Goal: Task Accomplishment & Management: Manage account settings

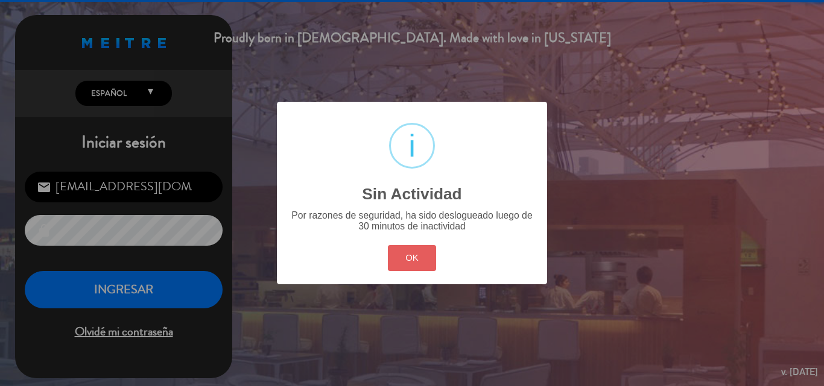
click at [414, 265] on button "OK" at bounding box center [412, 258] width 49 height 26
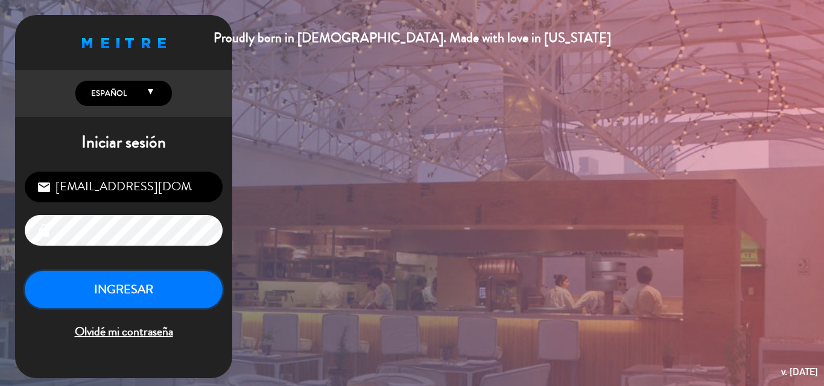
click at [149, 293] on button "INGRESAR" at bounding box center [124, 290] width 198 height 38
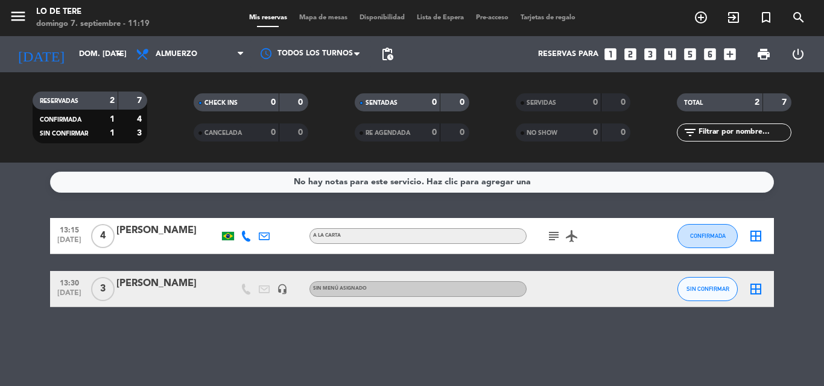
click at [555, 235] on icon "subject" at bounding box center [553, 236] width 14 height 14
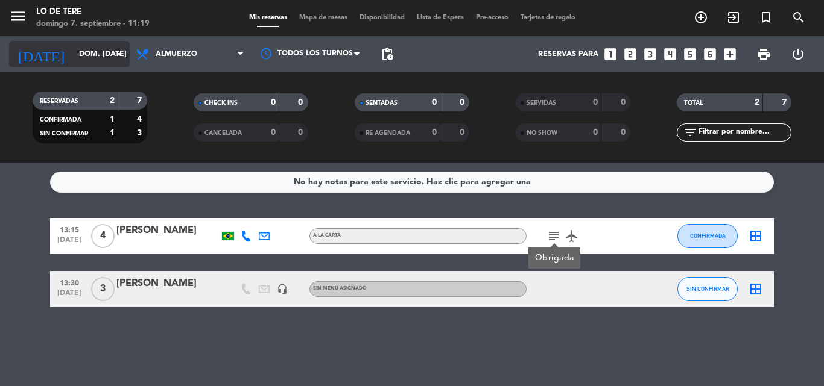
click at [99, 53] on input "dom. [DATE]" at bounding box center [124, 54] width 102 height 20
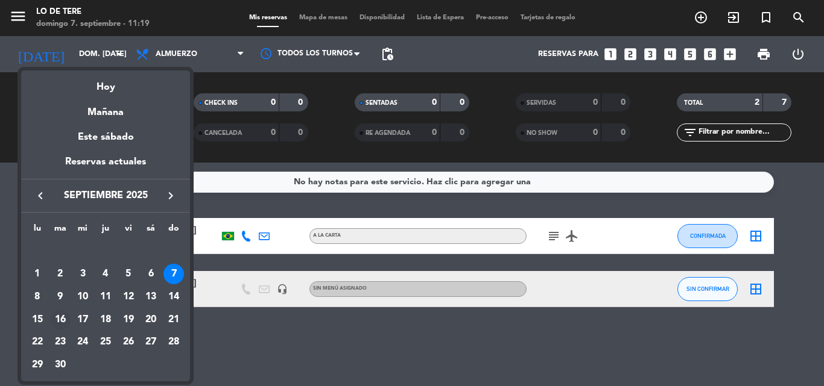
click at [58, 316] on div "16" at bounding box center [60, 320] width 20 height 20
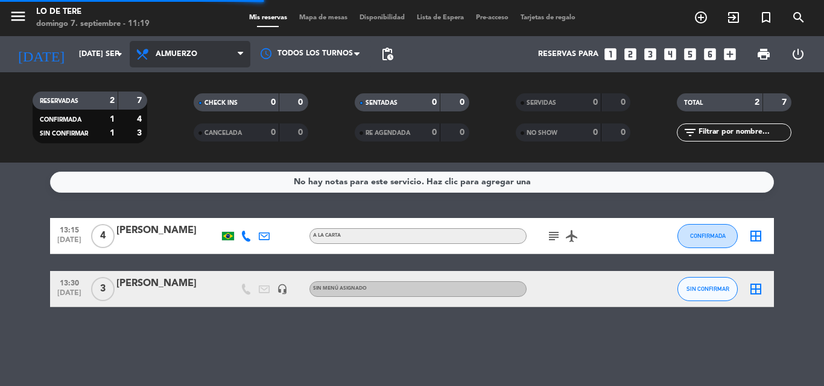
click at [190, 52] on span "Almuerzo" at bounding box center [177, 54] width 42 height 8
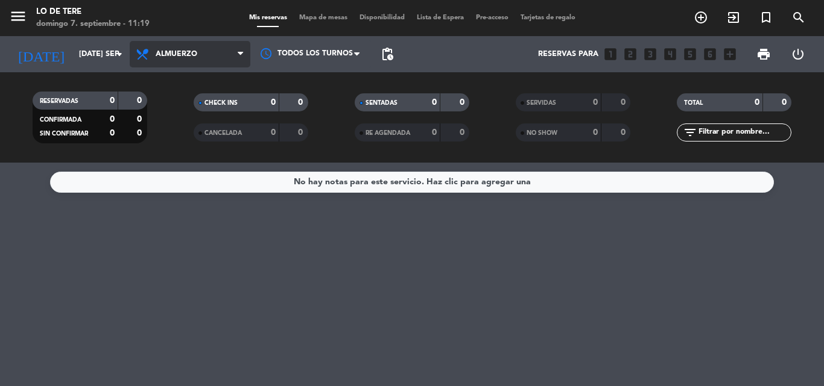
click at [194, 47] on span "Almuerzo" at bounding box center [190, 54] width 121 height 27
click at [175, 134] on div "menu Lo de Tere [PERSON_NAME] 7. septiembre - 11:19 Mis reservas Mapa de mesas …" at bounding box center [412, 81] width 824 height 163
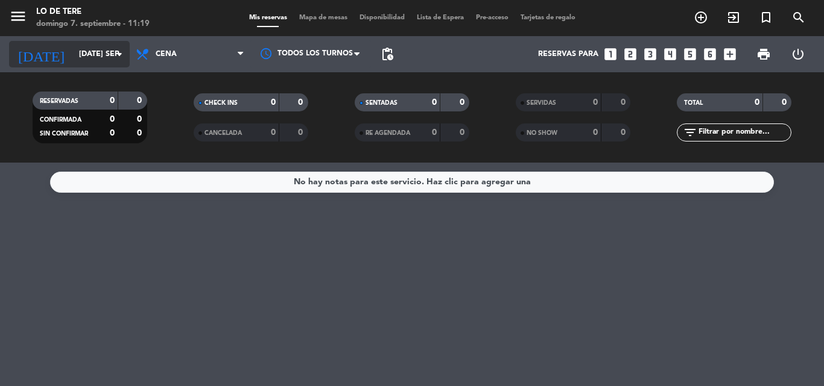
click at [85, 48] on input "[DATE] sep." at bounding box center [124, 54] width 102 height 20
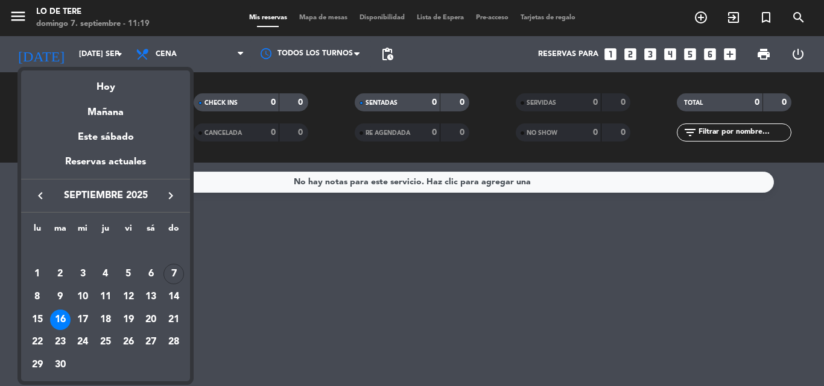
click at [60, 319] on div "16" at bounding box center [60, 320] width 20 height 20
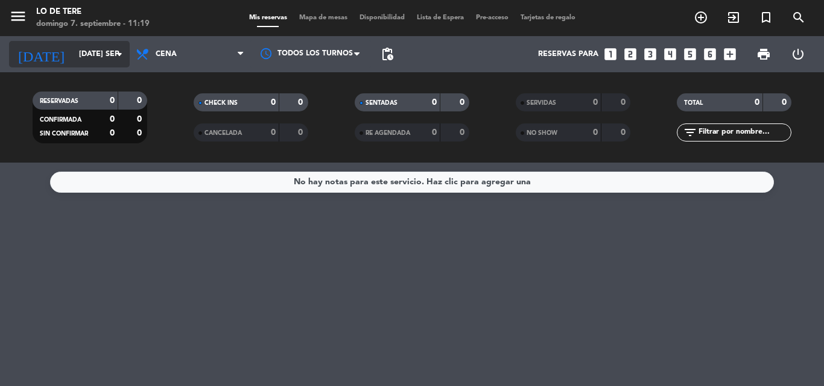
click at [84, 55] on input "[DATE] sep." at bounding box center [124, 54] width 102 height 20
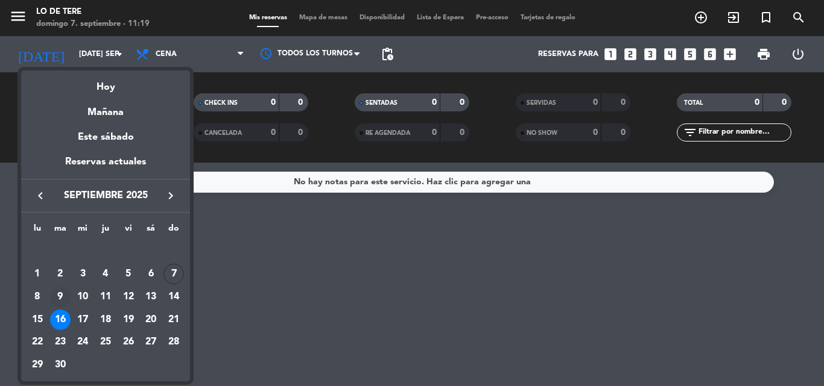
click at [60, 295] on div "9" at bounding box center [60, 297] width 20 height 20
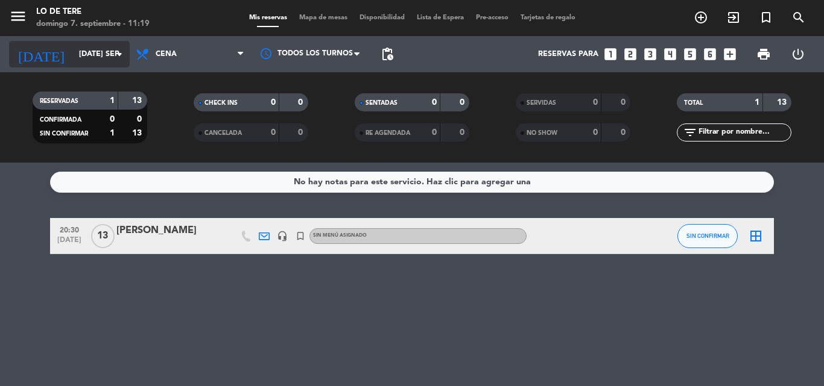
click at [73, 55] on input "[DATE] sep." at bounding box center [124, 54] width 102 height 20
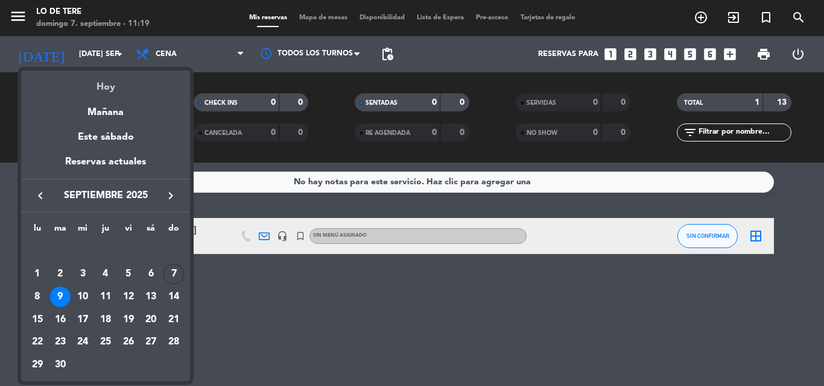
click at [100, 85] on div "Hoy" at bounding box center [105, 83] width 169 height 25
type input "dom. [DATE]"
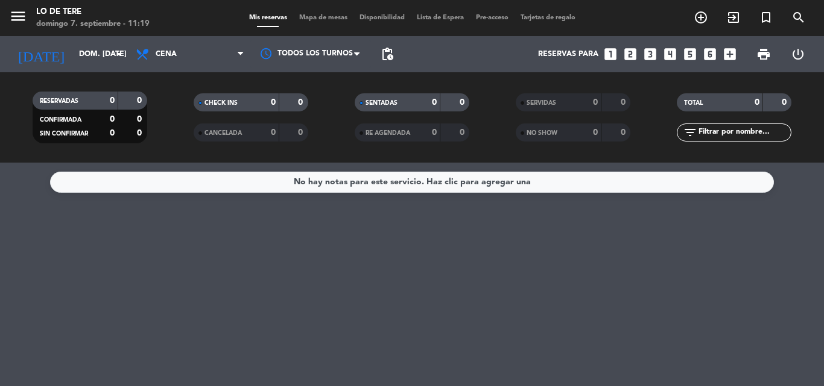
click at [186, 48] on span "Cena" at bounding box center [190, 54] width 121 height 27
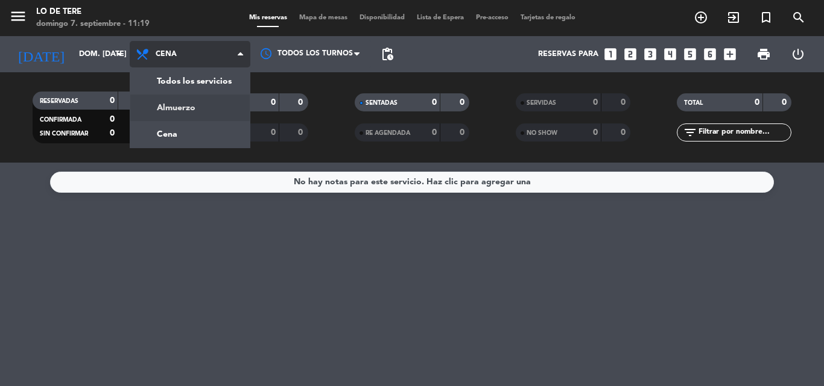
click at [181, 110] on div "menu Lo de Tere [PERSON_NAME] 7. septiembre - 11:19 Mis reservas Mapa de mesas …" at bounding box center [412, 81] width 824 height 163
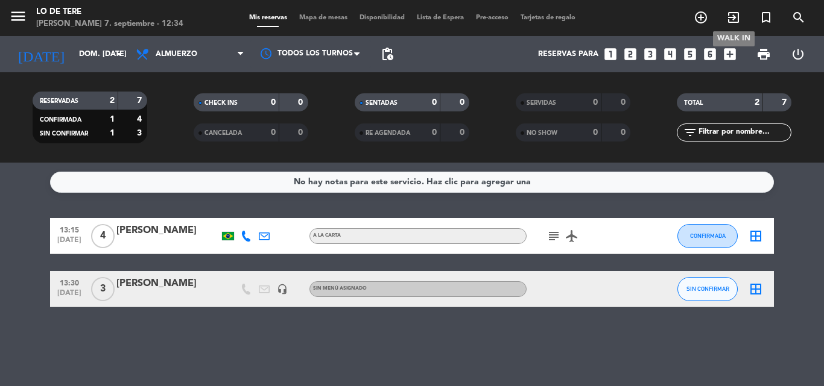
click at [733, 21] on icon "exit_to_app" at bounding box center [733, 17] width 14 height 14
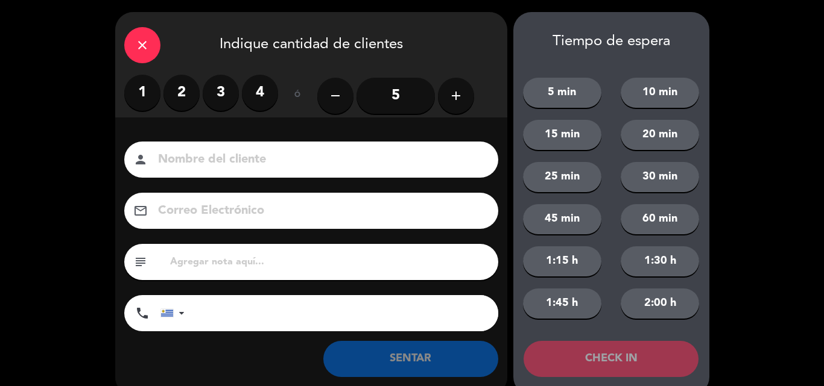
click at [456, 96] on icon "add" at bounding box center [456, 96] width 14 height 14
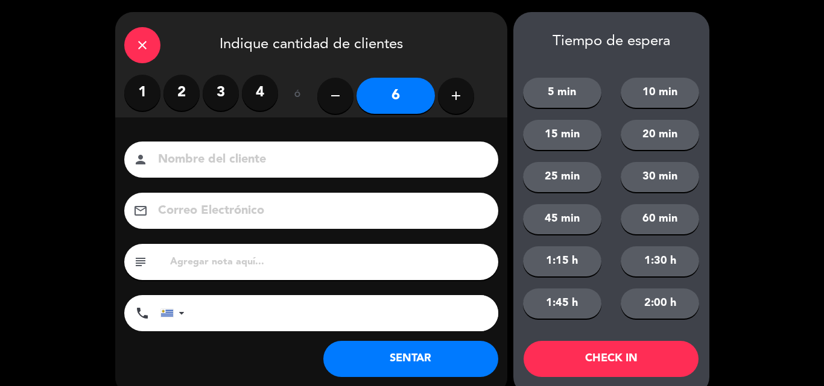
click at [456, 96] on icon "add" at bounding box center [456, 96] width 14 height 14
type input "9"
click at [401, 349] on button "SENTAR" at bounding box center [410, 359] width 175 height 36
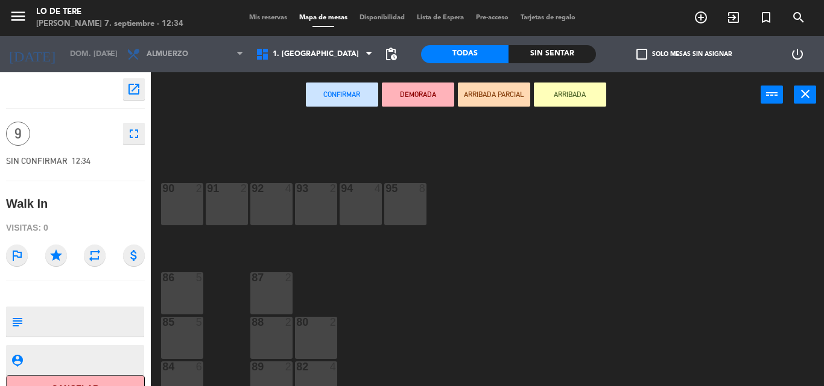
click at [277, 288] on div "87 2" at bounding box center [271, 294] width 42 height 42
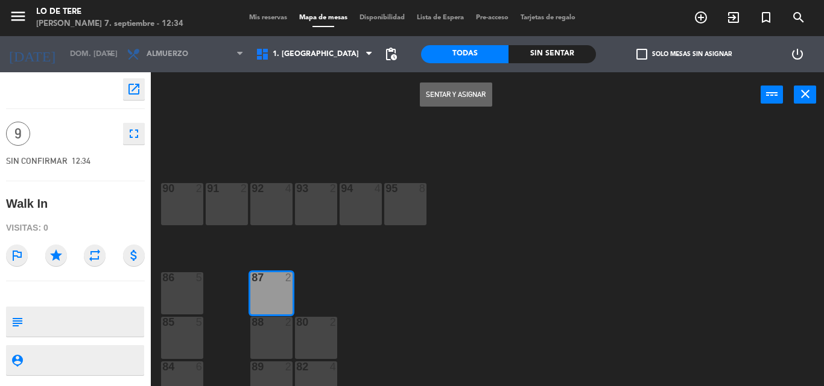
click at [479, 92] on button "Sentar y Asignar" at bounding box center [456, 95] width 72 height 24
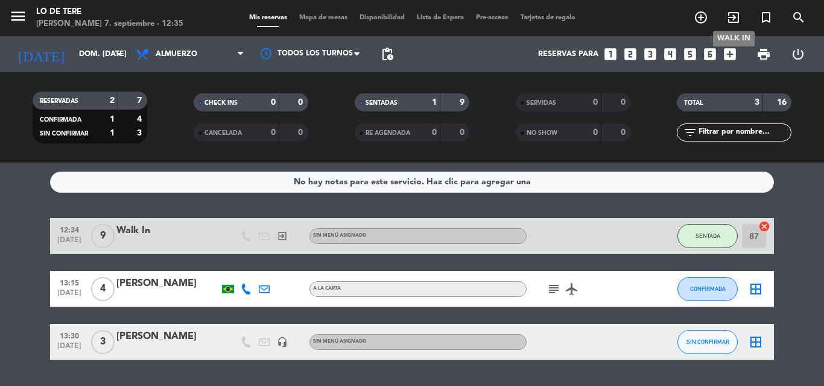
click at [736, 20] on icon "exit_to_app" at bounding box center [733, 17] width 14 height 14
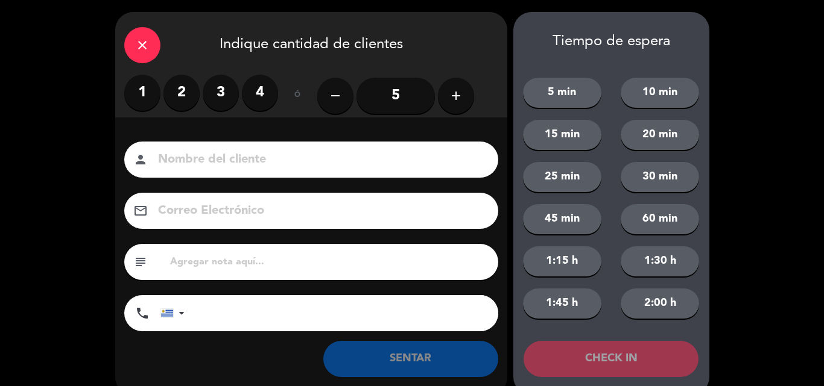
click at [191, 84] on label "2" at bounding box center [181, 93] width 36 height 36
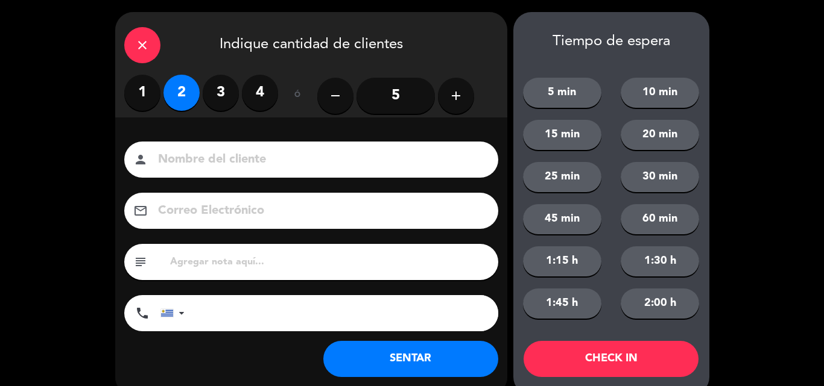
click at [399, 353] on button "SENTAR" at bounding box center [410, 359] width 175 height 36
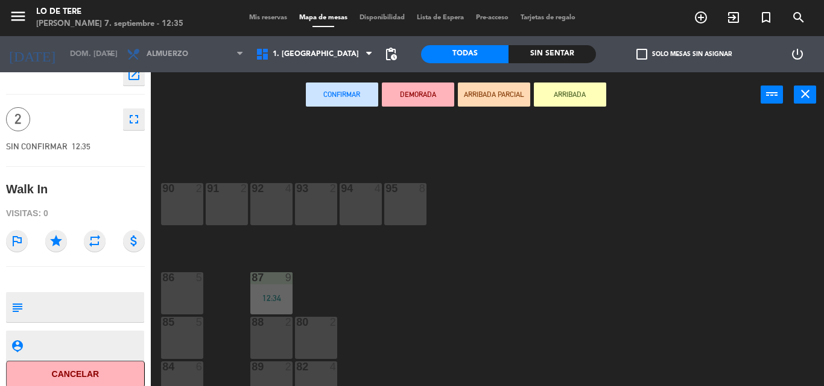
scroll to position [22, 0]
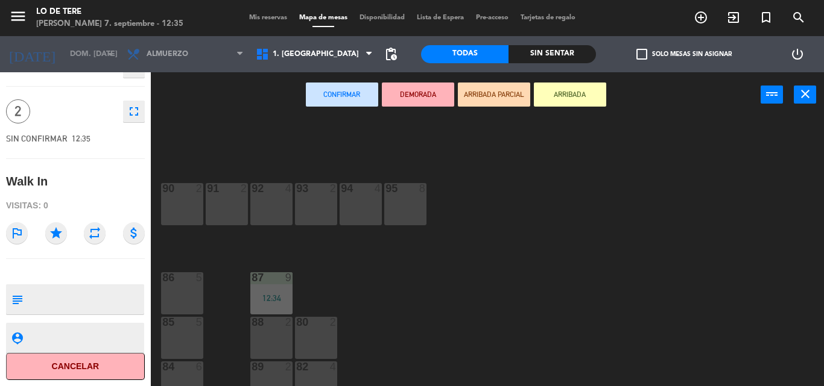
click at [181, 375] on div "84 6" at bounding box center [182, 383] width 42 height 42
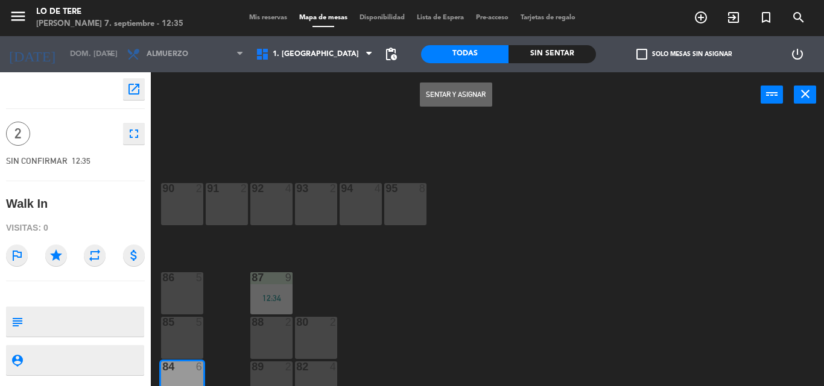
click at [466, 95] on button "Sentar y Asignar" at bounding box center [456, 95] width 72 height 24
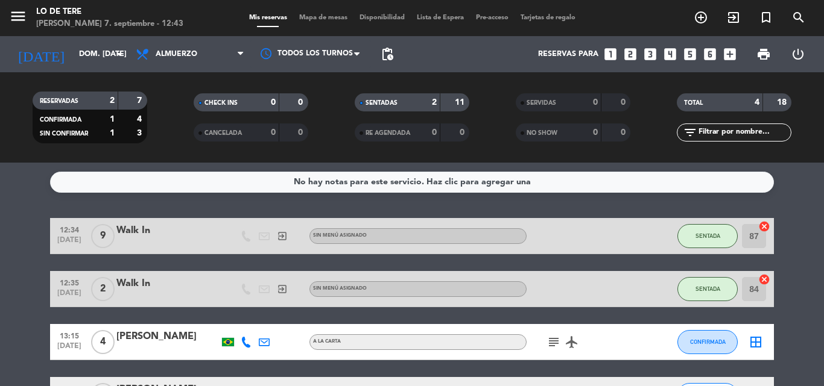
scroll to position [16, 0]
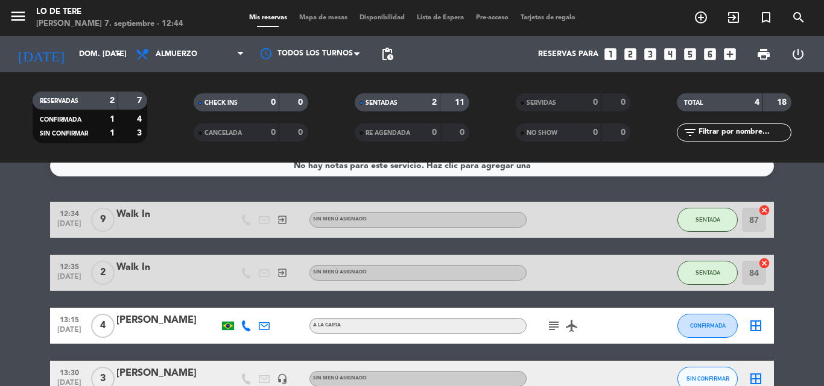
click at [813, 274] on bookings-row "12:34 [DATE] 9 Walk In exit_to_app Sin menú asignado SENTADA 87 cancel 12:35 [D…" at bounding box center [412, 299] width 824 height 195
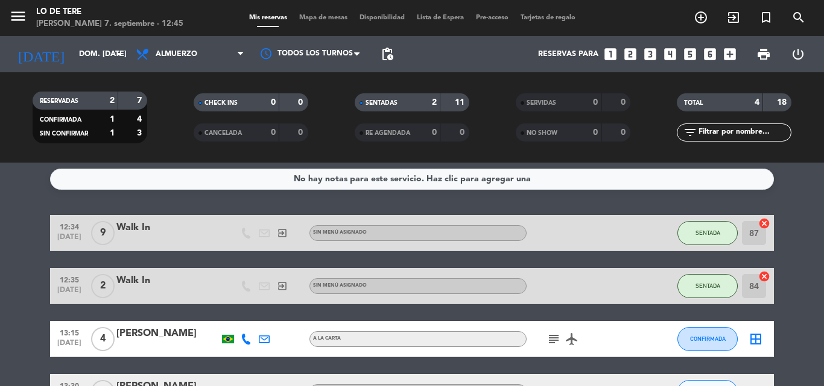
scroll to position [0, 0]
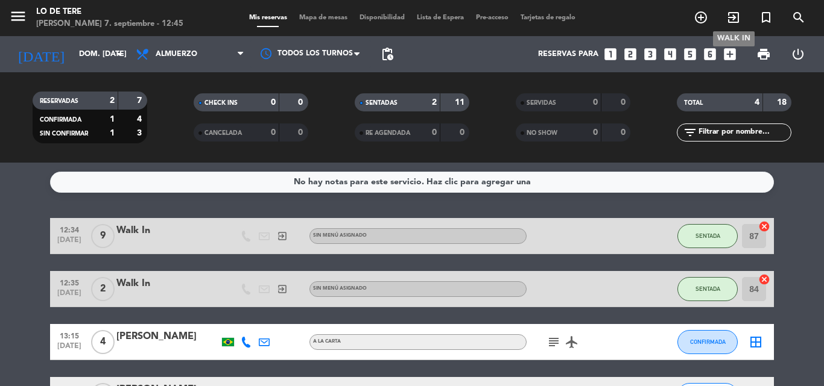
click at [728, 18] on icon "exit_to_app" at bounding box center [733, 17] width 14 height 14
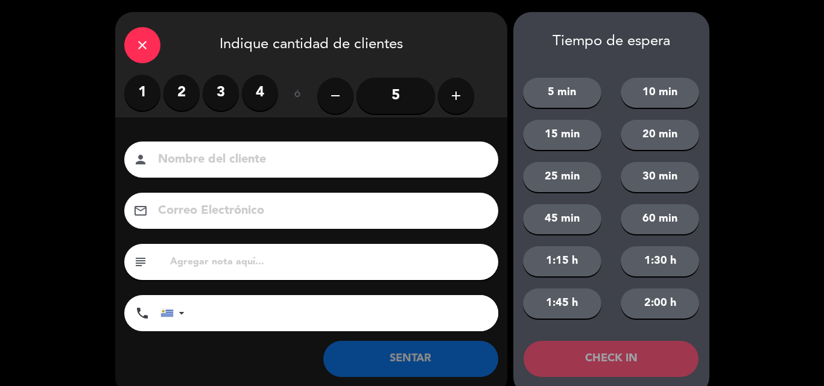
click at [261, 91] on label "4" at bounding box center [260, 93] width 36 height 36
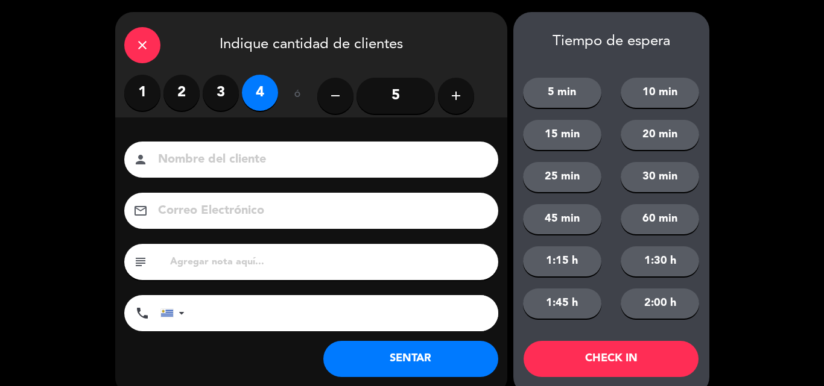
click at [613, 354] on button "CHECK IN" at bounding box center [610, 359] width 175 height 36
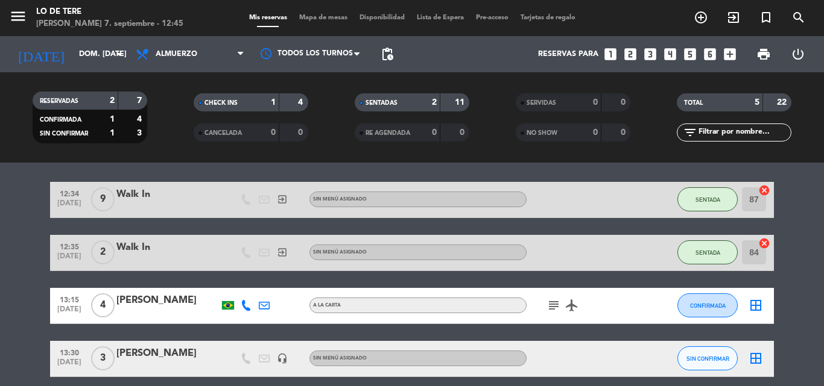
scroll to position [60, 0]
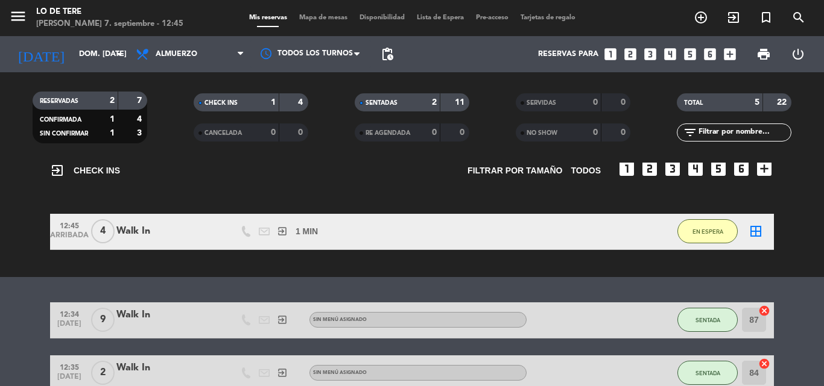
click at [755, 232] on icon "border_all" at bounding box center [755, 231] width 14 height 14
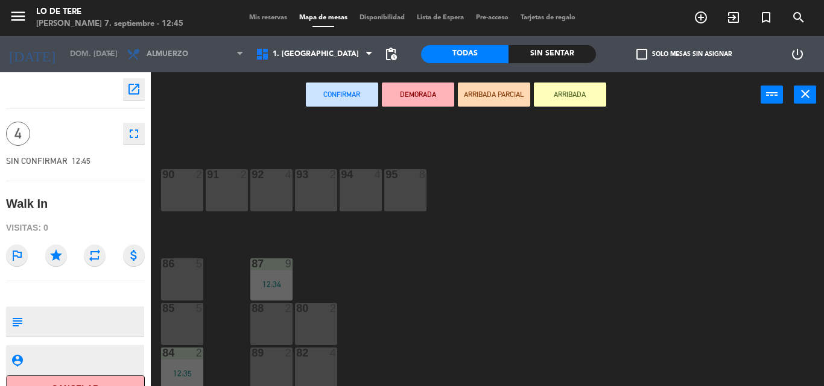
scroll to position [17, 0]
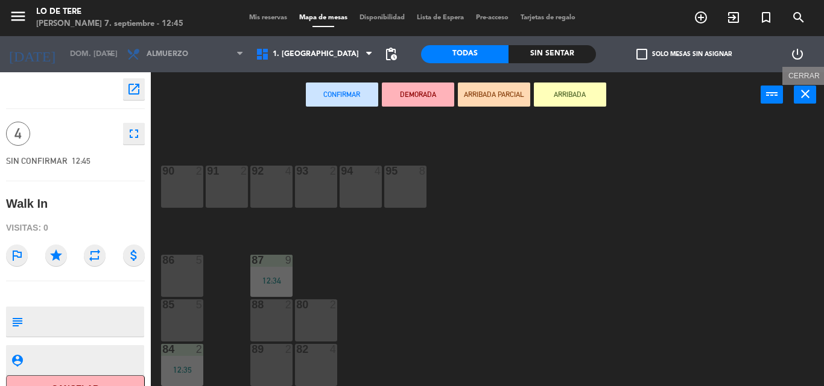
click at [812, 98] on button "close" at bounding box center [804, 95] width 22 height 18
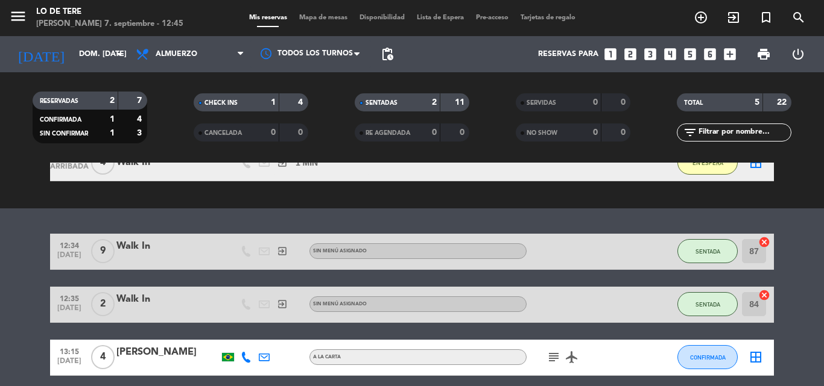
scroll to position [112, 0]
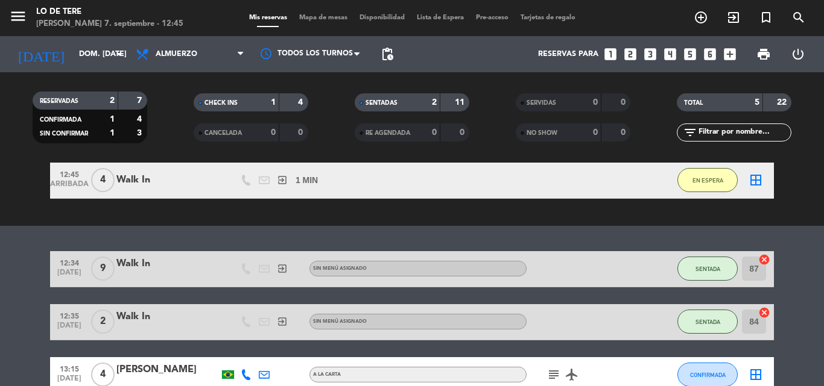
click at [768, 315] on icon "cancel" at bounding box center [764, 313] width 12 height 12
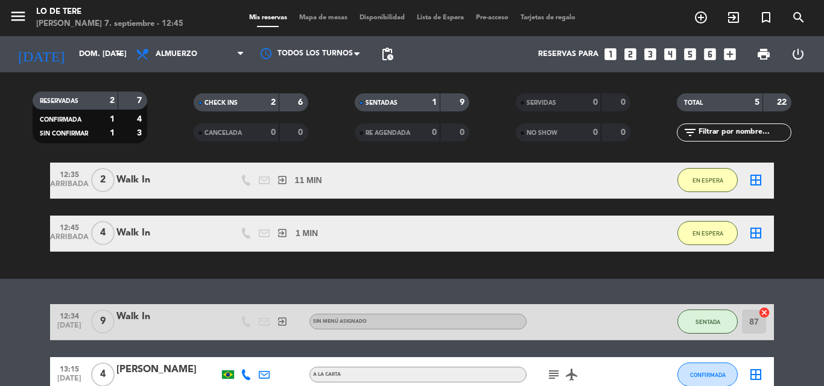
click at [757, 187] on icon "border_all" at bounding box center [755, 180] width 14 height 14
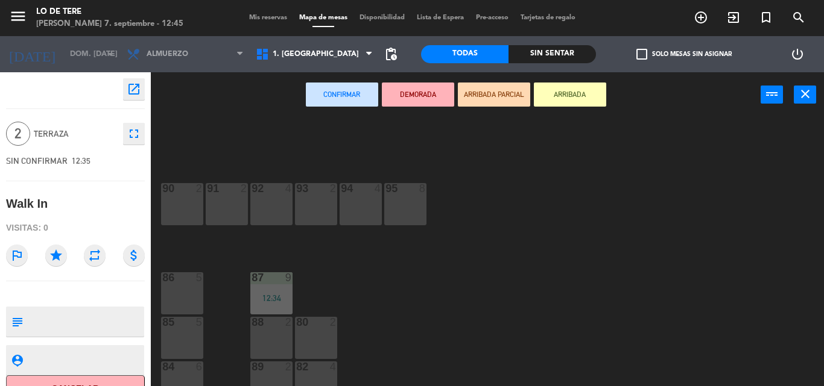
click at [186, 344] on div "85 5" at bounding box center [182, 338] width 42 height 42
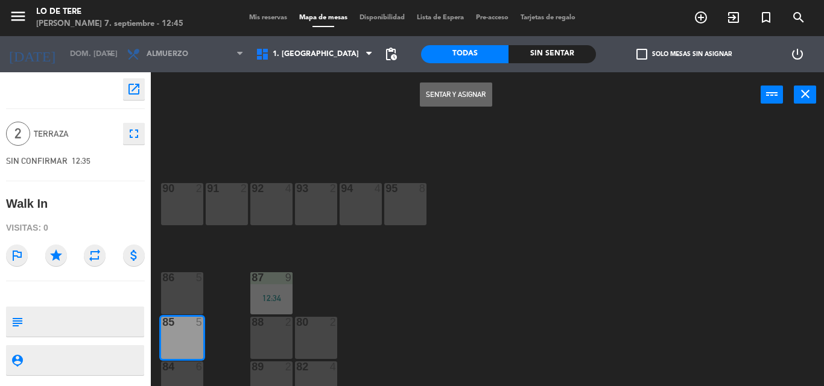
click at [473, 100] on button "Sentar y Asignar" at bounding box center [456, 95] width 72 height 24
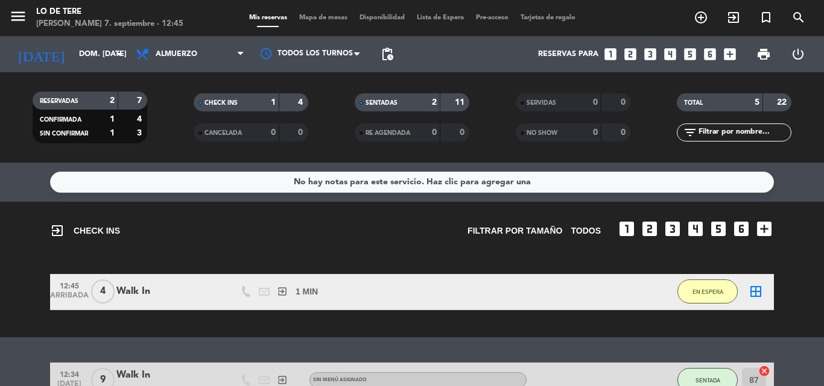
click at [757, 293] on icon "border_all" at bounding box center [755, 292] width 14 height 14
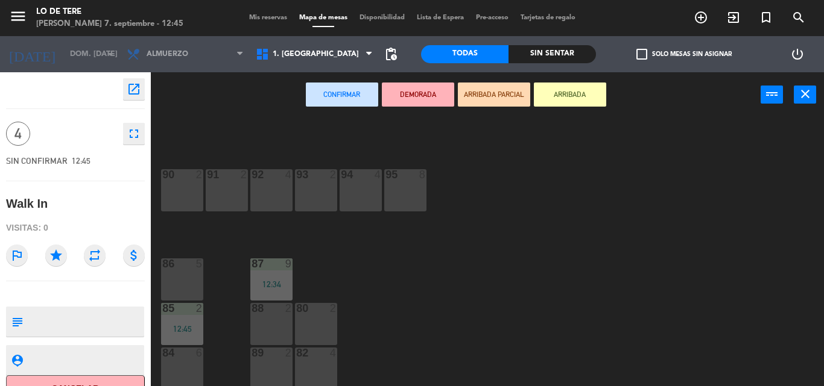
scroll to position [17, 0]
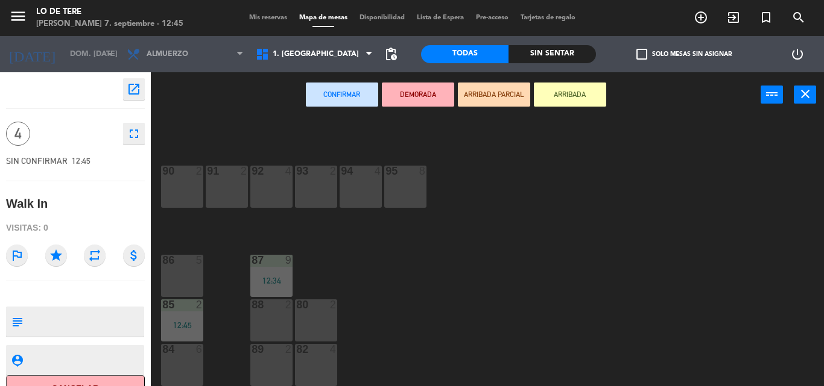
click at [188, 359] on div "84 6" at bounding box center [182, 365] width 42 height 42
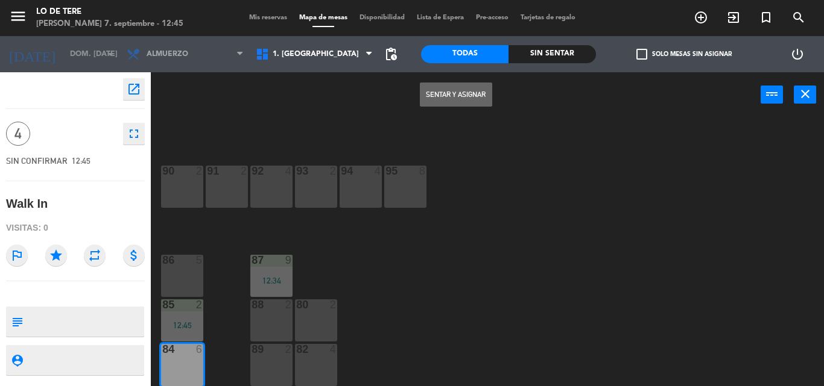
click at [450, 99] on button "Sentar y Asignar" at bounding box center [456, 95] width 72 height 24
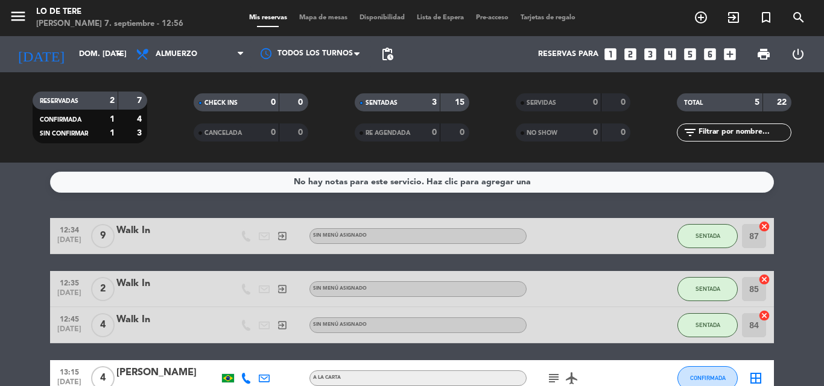
click at [453, 80] on div "RESERVADAS 2 7 CONFIRMADA 1 4 SIN CONFIRMAR 1 3 CHECK INS 0 0 CANCELADA 0 0 SEN…" at bounding box center [412, 117] width 824 height 90
click at [736, 16] on icon "exit_to_app" at bounding box center [733, 17] width 14 height 14
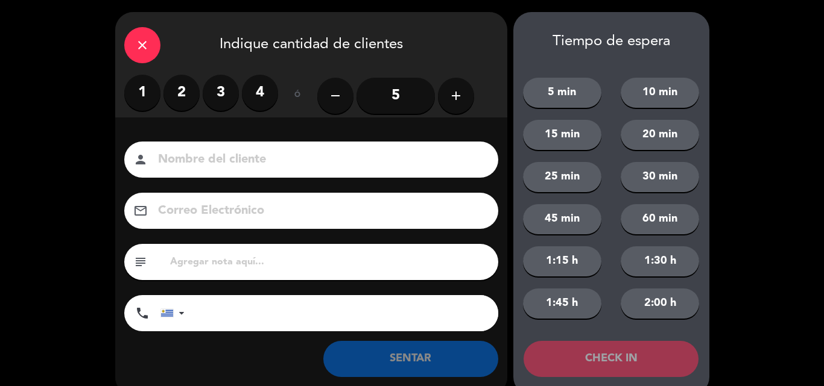
click at [186, 98] on label "2" at bounding box center [181, 93] width 36 height 36
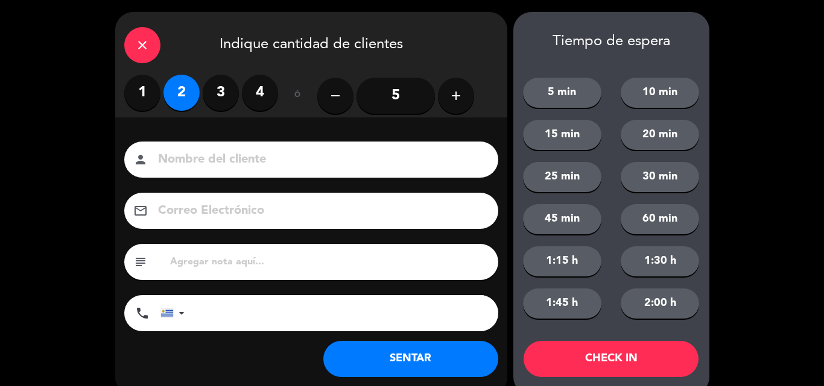
click at [432, 358] on button "SENTAR" at bounding box center [410, 359] width 175 height 36
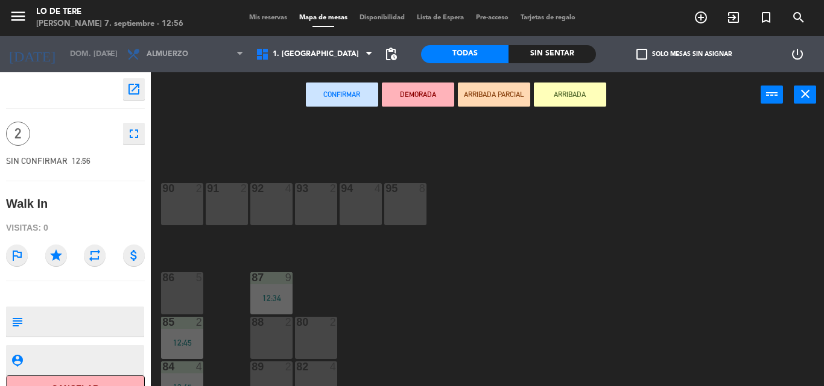
click at [177, 282] on div at bounding box center [182, 278] width 20 height 11
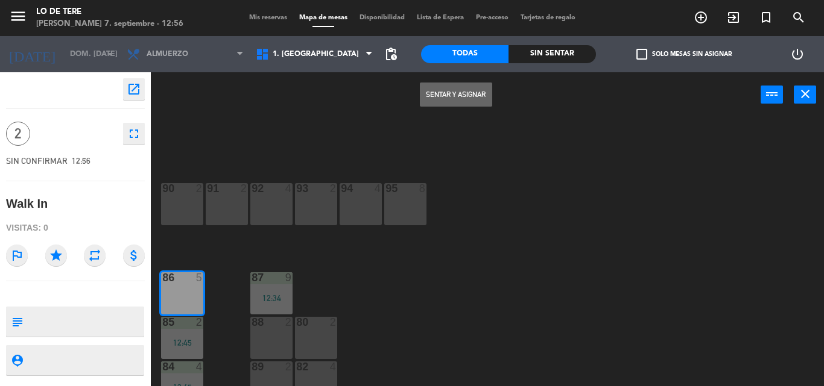
click at [461, 92] on button "Sentar y Asignar" at bounding box center [456, 95] width 72 height 24
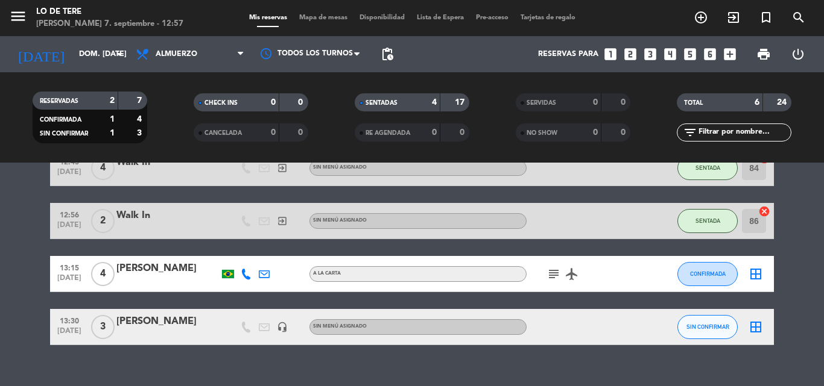
scroll to position [116, 0]
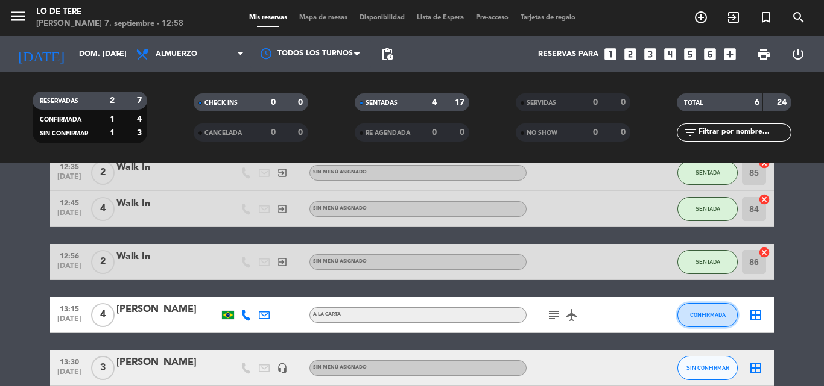
click at [685, 315] on button "CONFIRMADA" at bounding box center [707, 315] width 60 height 24
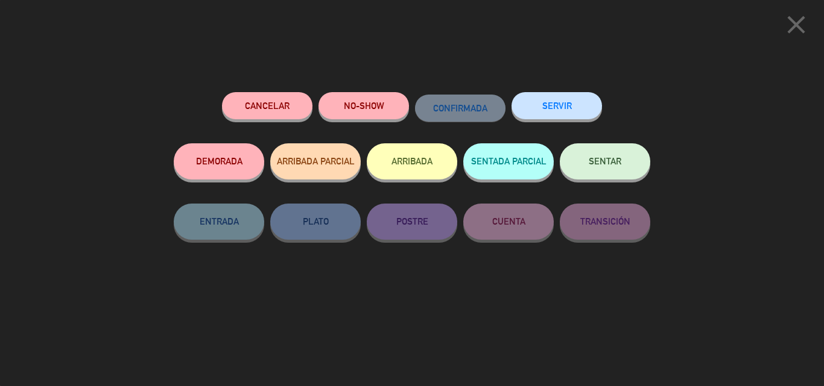
click at [621, 162] on button "SENTAR" at bounding box center [605, 161] width 90 height 36
click at [0, 0] on div at bounding box center [0, 0] width 0 height 0
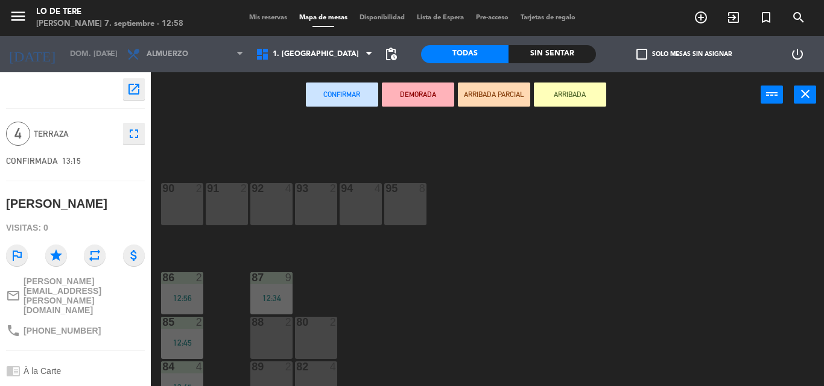
click at [364, 214] on div "94 4" at bounding box center [360, 204] width 42 height 42
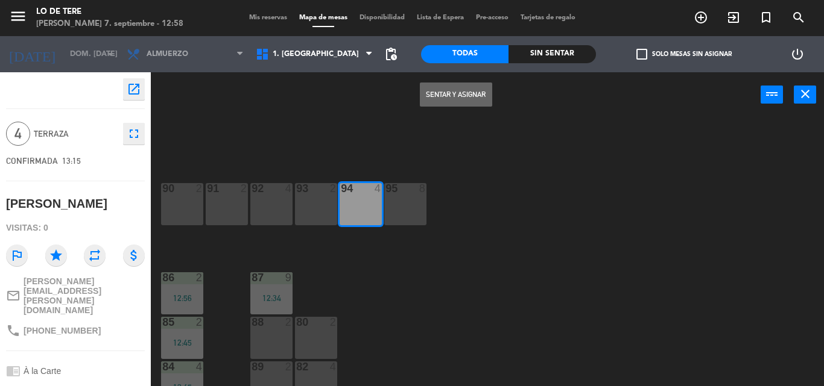
click at [473, 89] on button "Sentar y Asignar" at bounding box center [456, 95] width 72 height 24
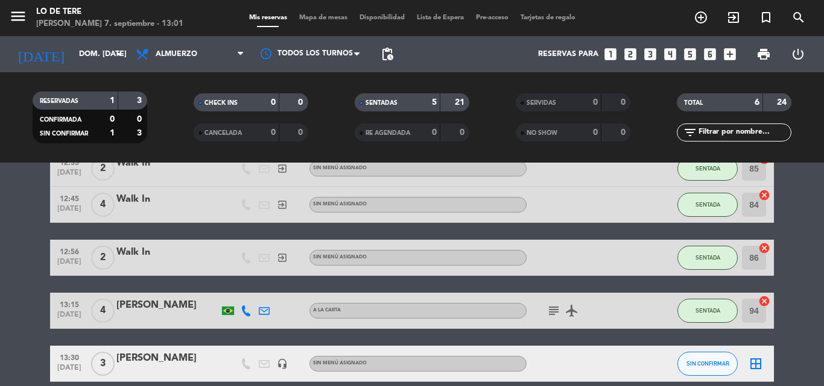
scroll to position [177, 0]
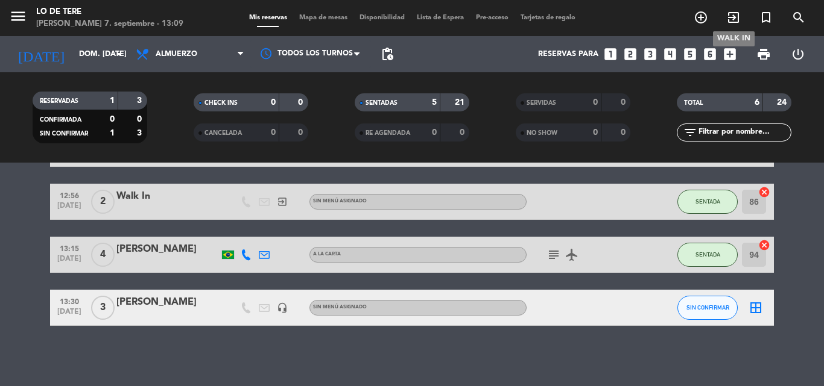
click at [731, 15] on icon "exit_to_app" at bounding box center [733, 17] width 14 height 14
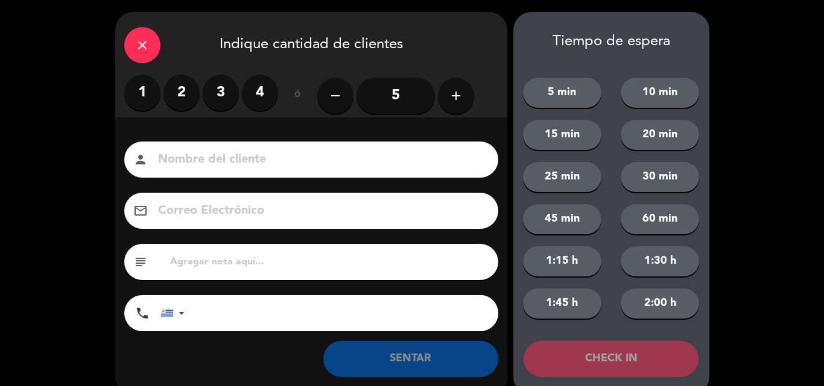
click at [186, 102] on label "2" at bounding box center [181, 93] width 36 height 36
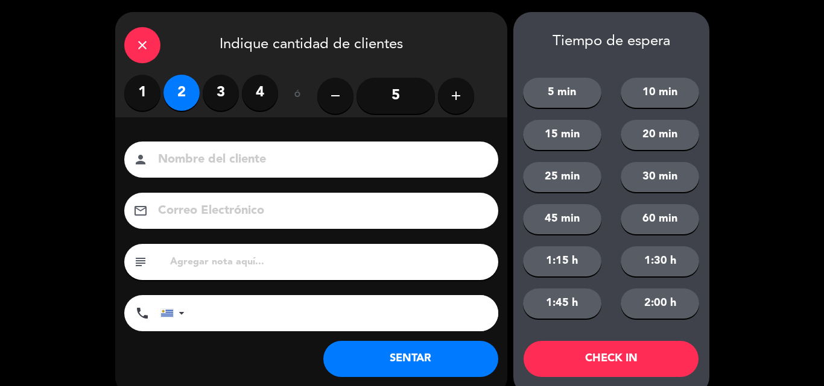
click at [435, 347] on button "SENTAR" at bounding box center [410, 359] width 175 height 36
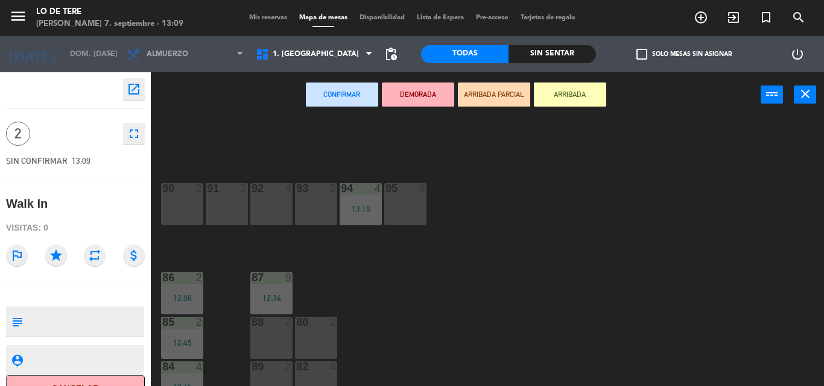
click at [219, 208] on div "91 2" at bounding box center [227, 204] width 42 height 42
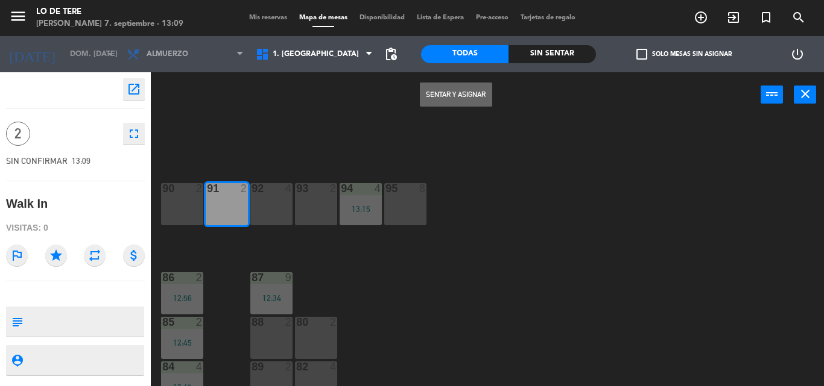
click at [467, 93] on button "Sentar y Asignar" at bounding box center [456, 95] width 72 height 24
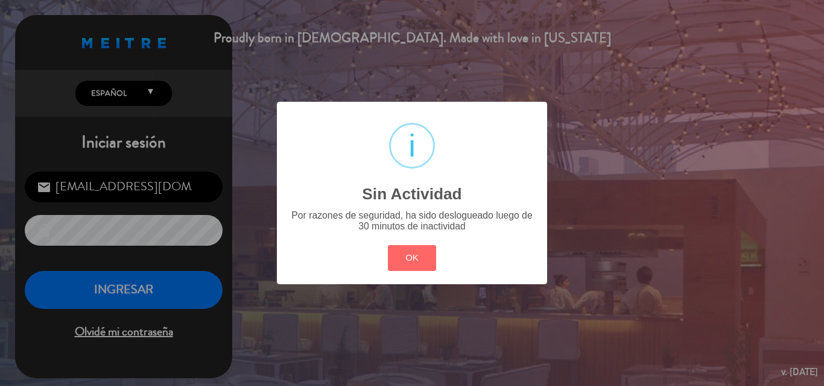
click at [388, 245] on button "OK" at bounding box center [412, 258] width 49 height 26
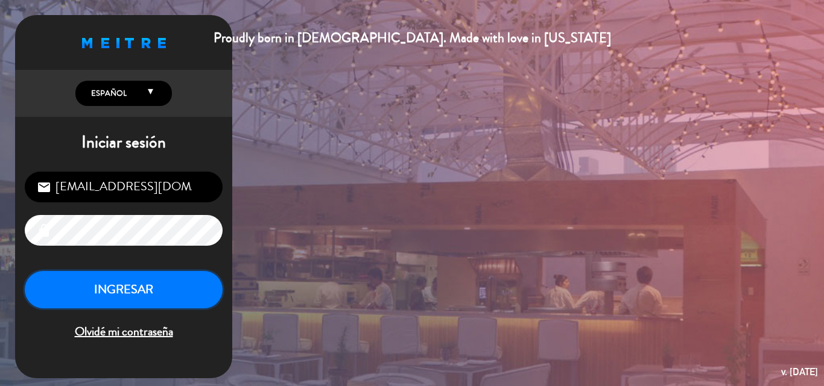
click at [100, 303] on button "INGRESAR" at bounding box center [124, 290] width 198 height 38
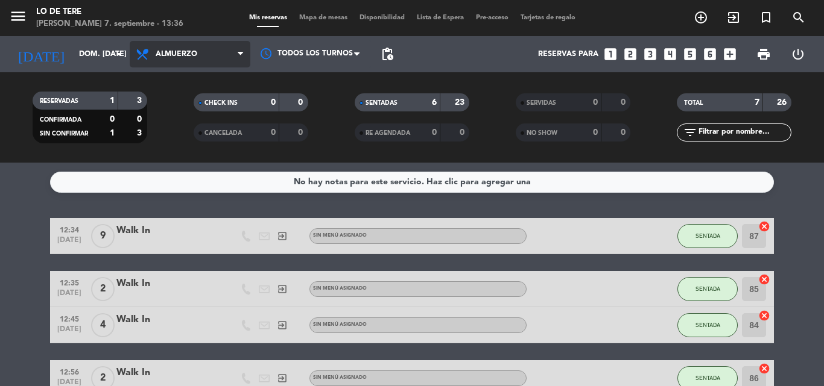
click at [234, 60] on span "Almuerzo" at bounding box center [190, 54] width 121 height 27
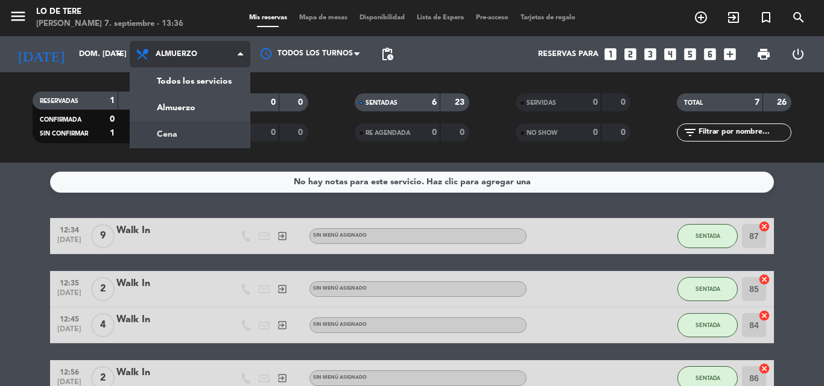
click at [237, 136] on div "menu Lo de Tere [PERSON_NAME] 7. septiembre - 13:36 Mis reservas Mapa de mesas …" at bounding box center [412, 81] width 824 height 163
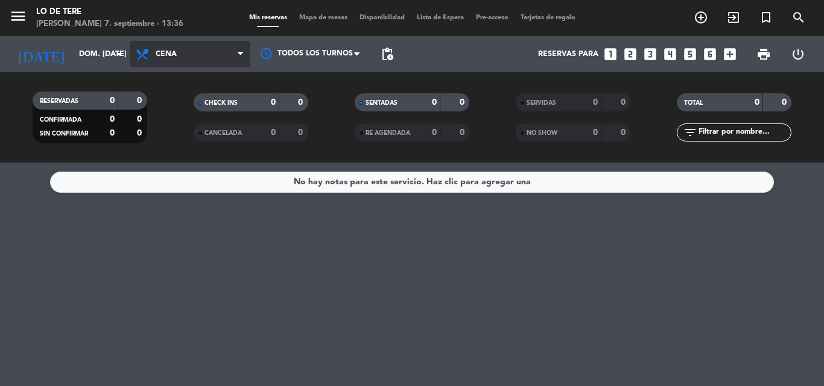
click at [168, 55] on span "Cena" at bounding box center [166, 54] width 21 height 8
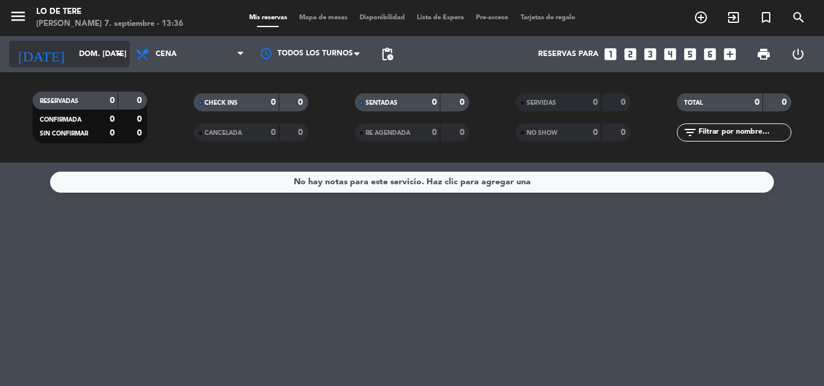
click at [128, 54] on input "dom. [DATE]" at bounding box center [124, 54] width 102 height 20
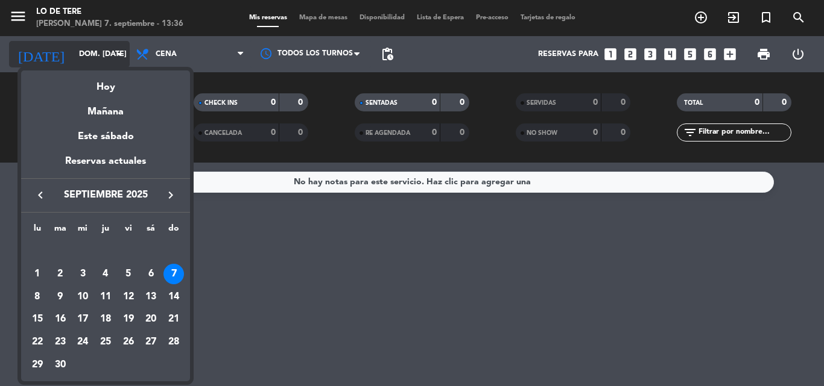
click at [128, 54] on div at bounding box center [412, 193] width 824 height 386
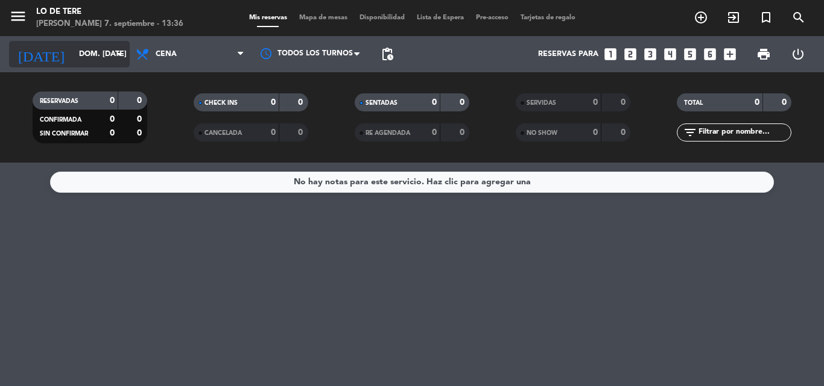
click at [128, 54] on input "dom. [DATE]" at bounding box center [124, 54] width 102 height 20
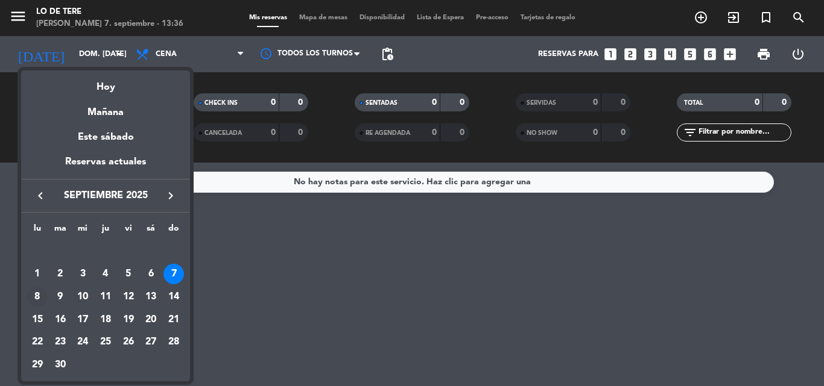
click at [40, 294] on div "8" at bounding box center [37, 297] width 20 height 20
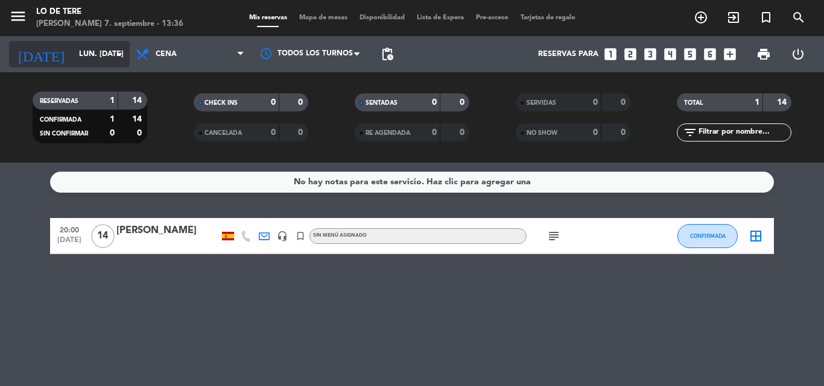
click at [120, 56] on icon "arrow_drop_down" at bounding box center [119, 54] width 14 height 14
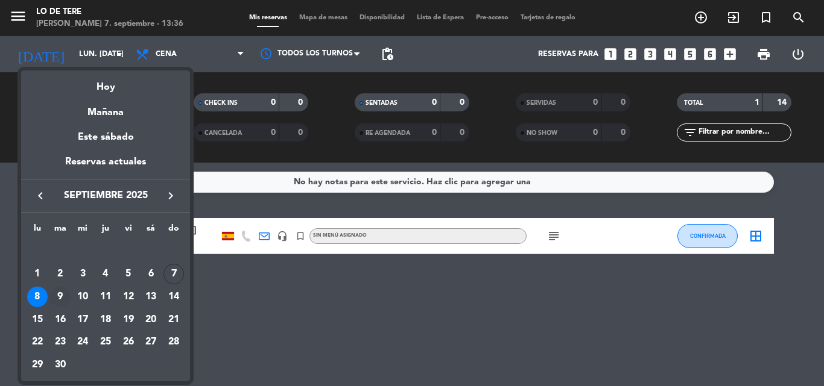
click at [60, 300] on div "9" at bounding box center [60, 297] width 20 height 20
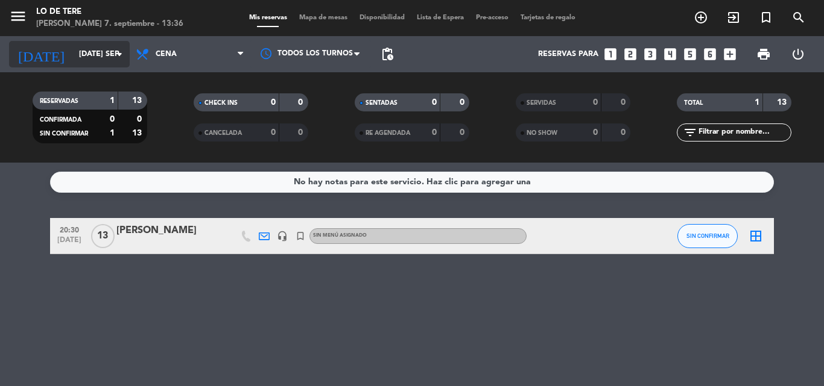
click at [119, 51] on icon "arrow_drop_down" at bounding box center [119, 54] width 14 height 14
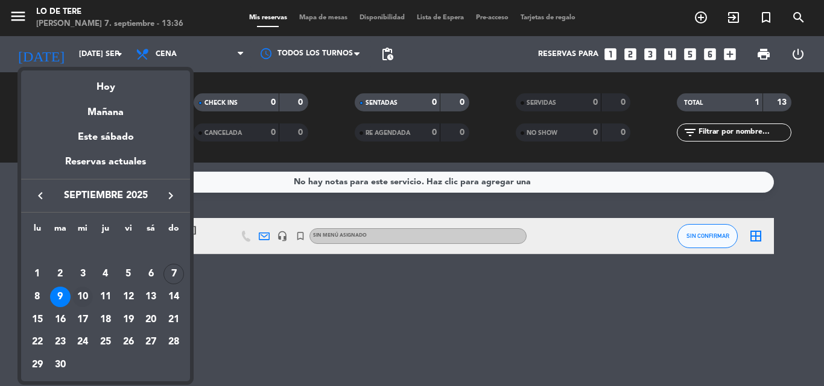
click at [86, 297] on div "10" at bounding box center [82, 297] width 20 height 20
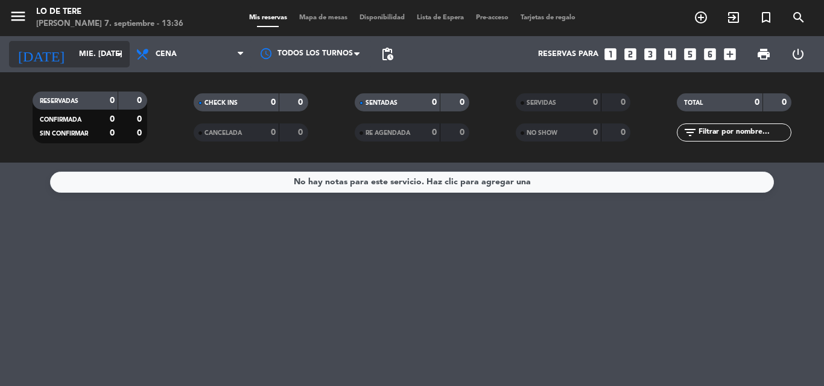
click at [122, 54] on icon "arrow_drop_down" at bounding box center [119, 54] width 14 height 14
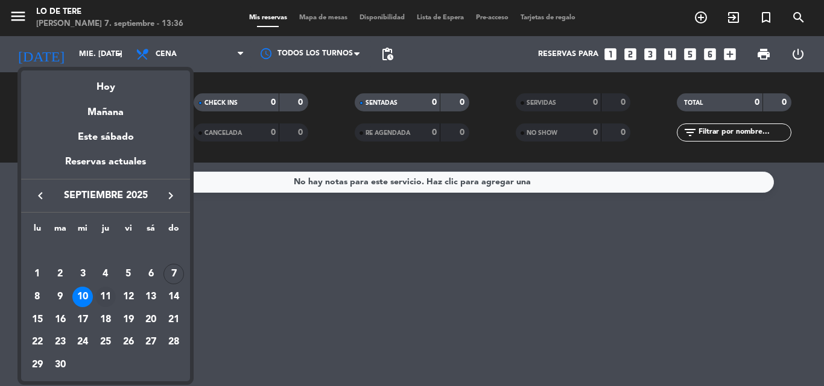
click at [103, 300] on div "11" at bounding box center [105, 297] width 20 height 20
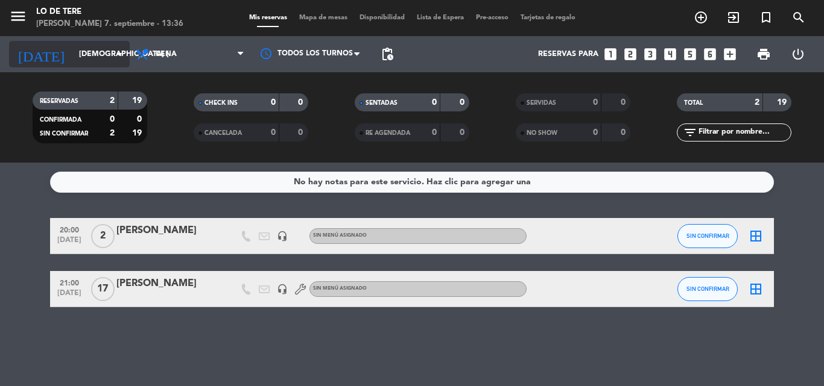
click at [110, 56] on input "[DEMOGRAPHIC_DATA] [DATE]" at bounding box center [124, 54] width 102 height 20
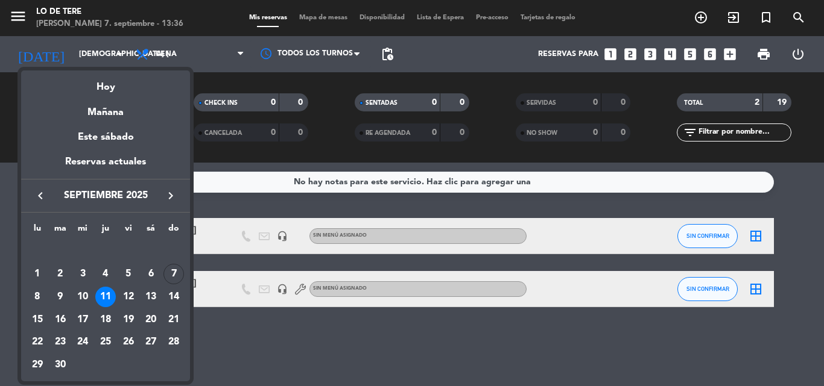
click at [408, 330] on div at bounding box center [412, 193] width 824 height 386
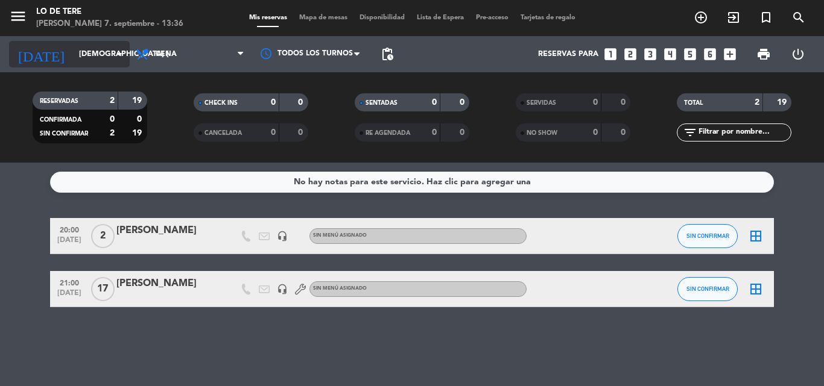
click at [107, 46] on input "[DEMOGRAPHIC_DATA] [DATE]" at bounding box center [124, 54] width 102 height 20
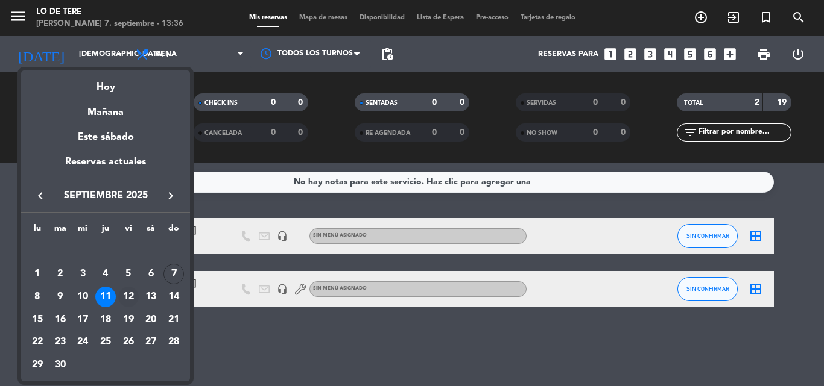
click at [132, 301] on div "12" at bounding box center [128, 297] width 20 height 20
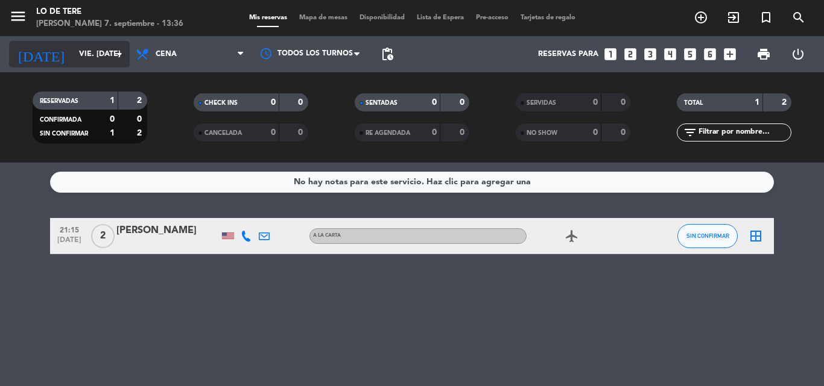
click at [100, 55] on input "vie. [DATE]" at bounding box center [124, 54] width 102 height 20
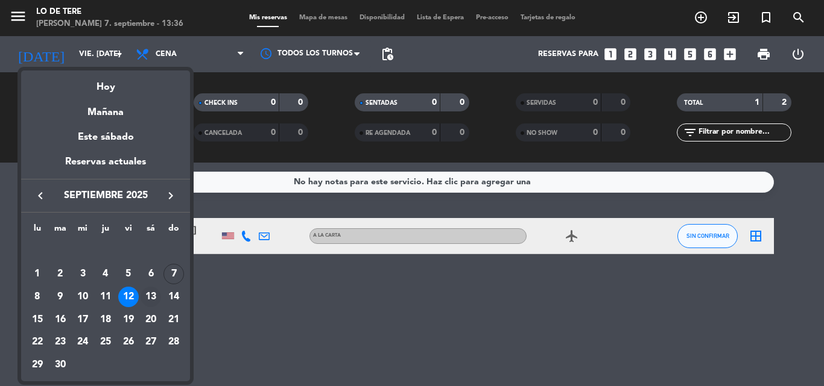
click at [152, 294] on div "13" at bounding box center [150, 297] width 20 height 20
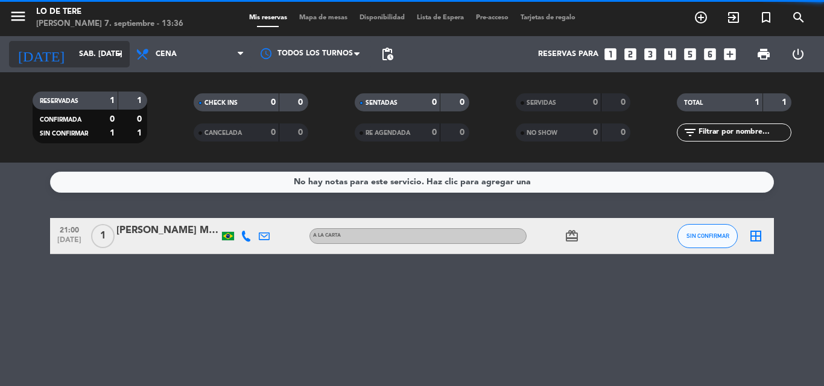
click at [115, 49] on icon "arrow_drop_down" at bounding box center [119, 54] width 14 height 14
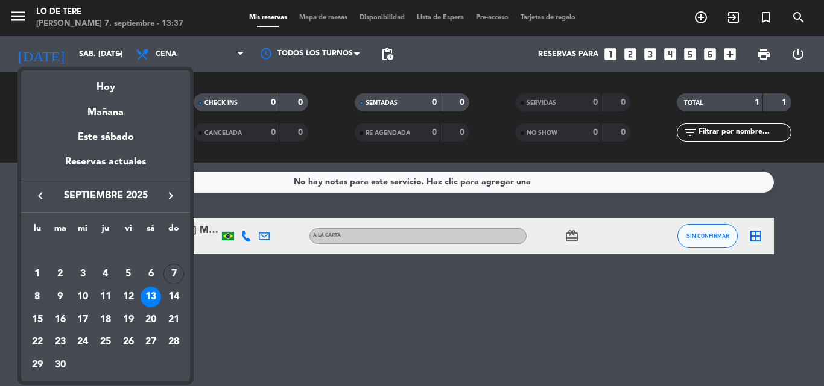
click at [385, 265] on div at bounding box center [412, 193] width 824 height 386
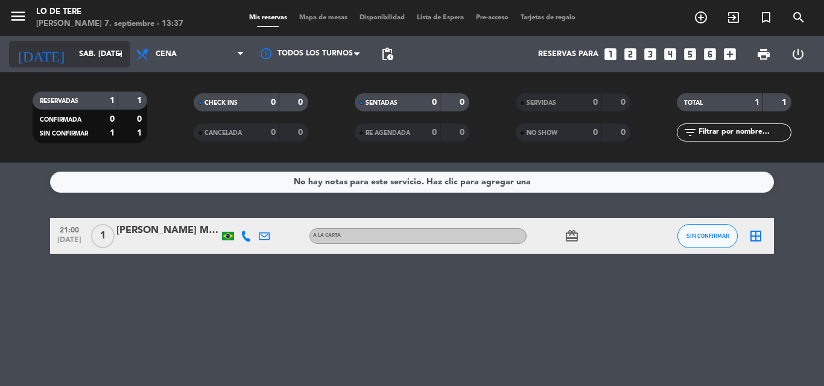
click at [127, 56] on input "sáb. [DATE]" at bounding box center [124, 54] width 102 height 20
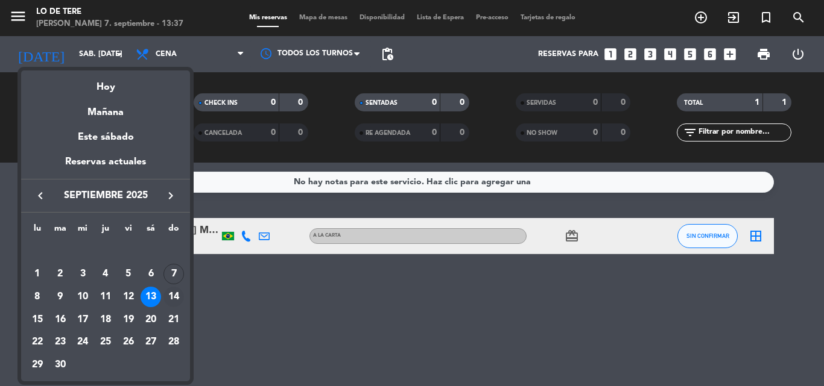
click at [179, 295] on div "14" at bounding box center [173, 297] width 20 height 20
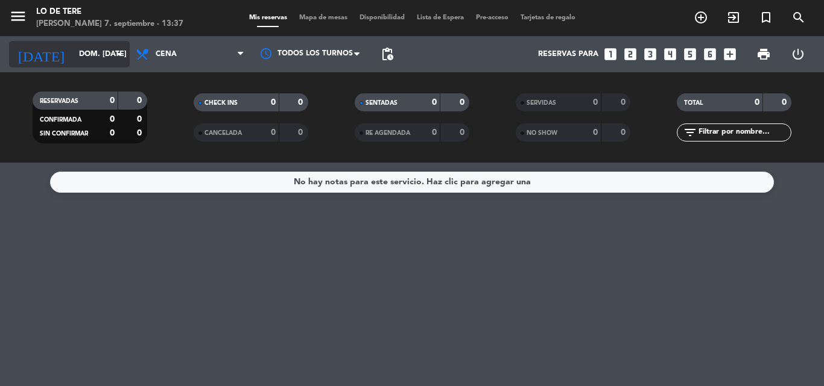
click at [109, 45] on input "dom. [DATE]" at bounding box center [124, 54] width 102 height 20
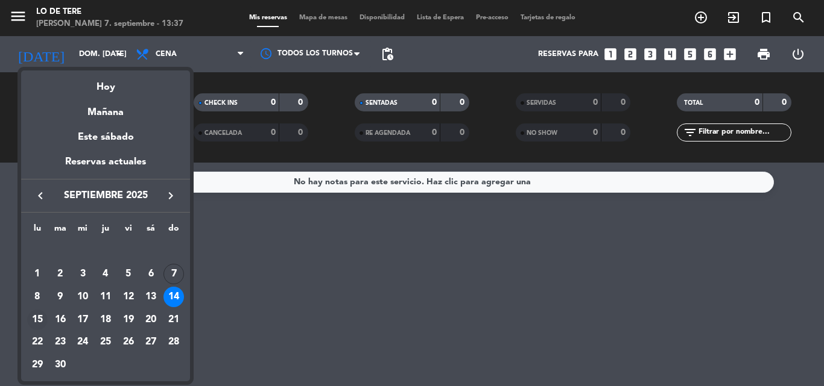
click at [39, 319] on div "15" at bounding box center [37, 320] width 20 height 20
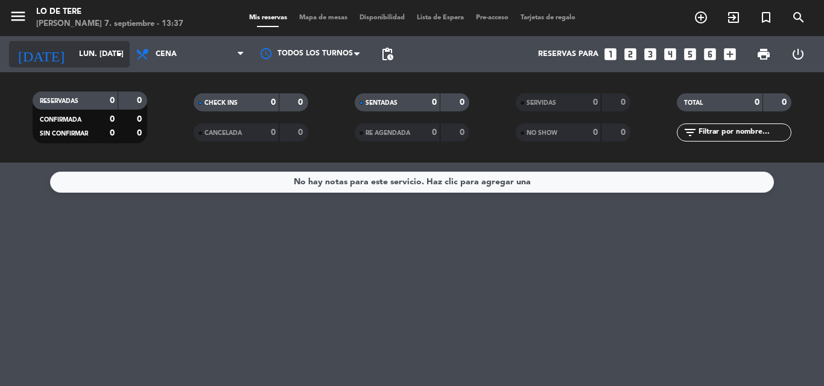
click at [115, 52] on icon "arrow_drop_down" at bounding box center [119, 54] width 14 height 14
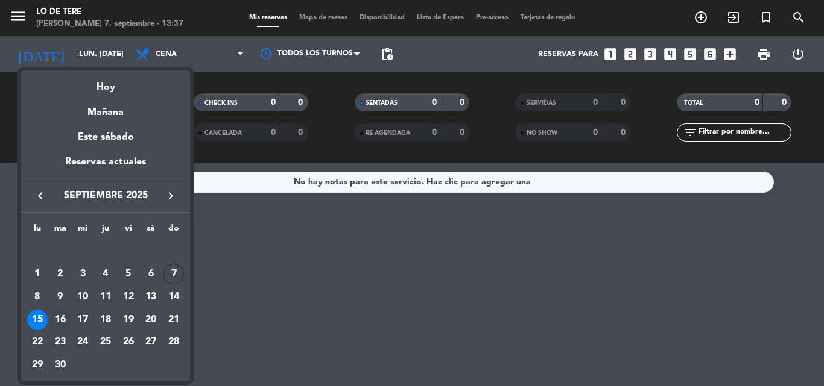
click at [68, 322] on div "16" at bounding box center [60, 320] width 20 height 20
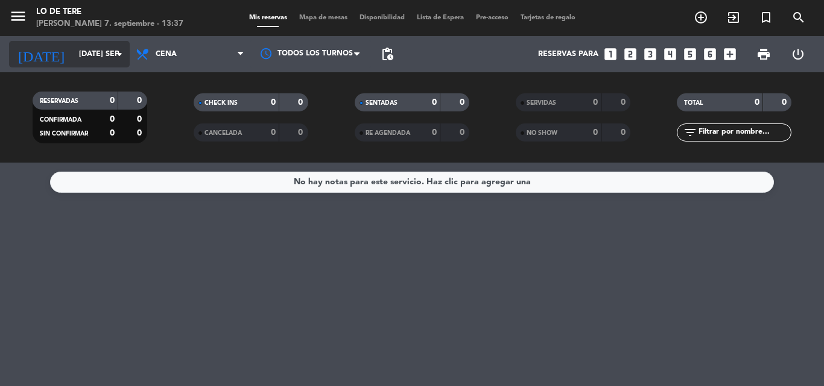
click at [116, 50] on icon "arrow_drop_down" at bounding box center [119, 54] width 14 height 14
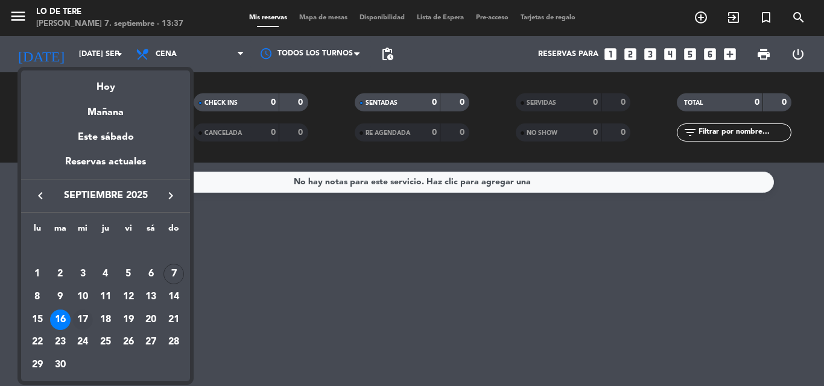
click at [87, 315] on div "17" at bounding box center [82, 320] width 20 height 20
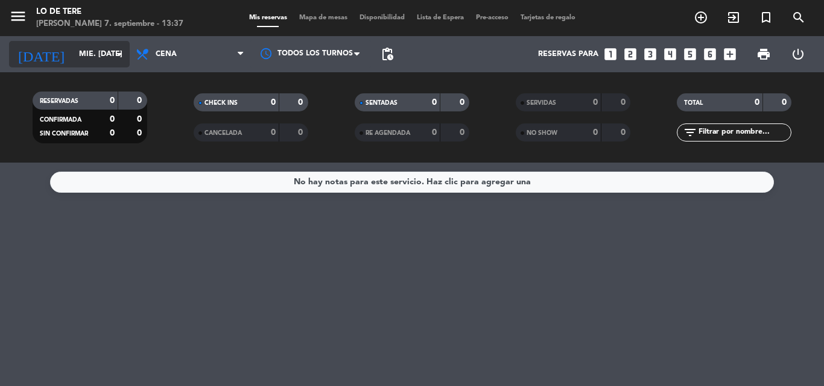
click at [111, 59] on input "mié. [DATE]" at bounding box center [124, 54] width 102 height 20
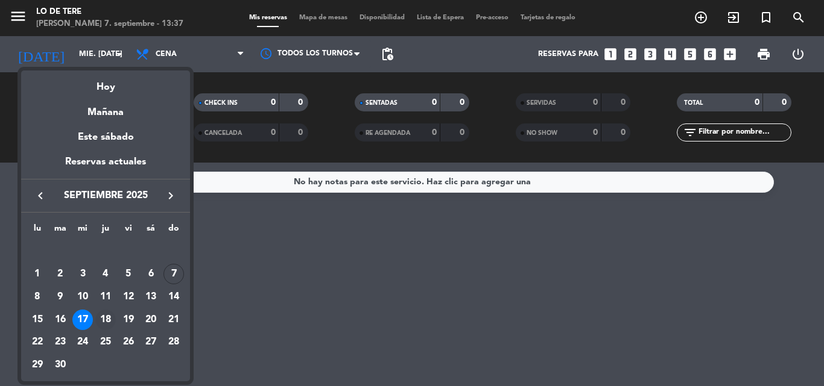
click at [109, 324] on div "18" at bounding box center [105, 320] width 20 height 20
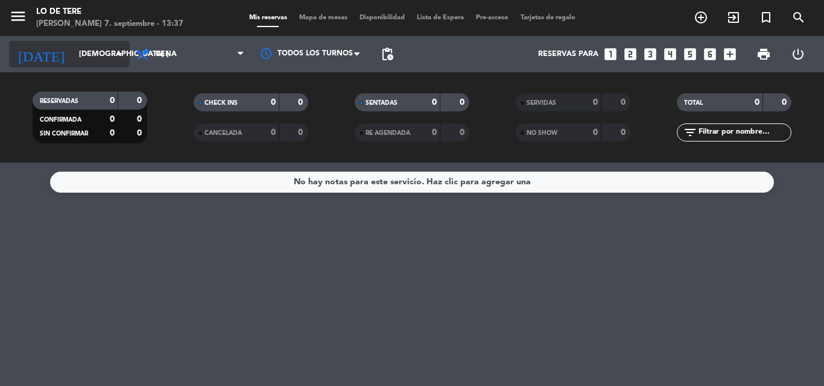
click at [116, 55] on icon "arrow_drop_down" at bounding box center [119, 54] width 14 height 14
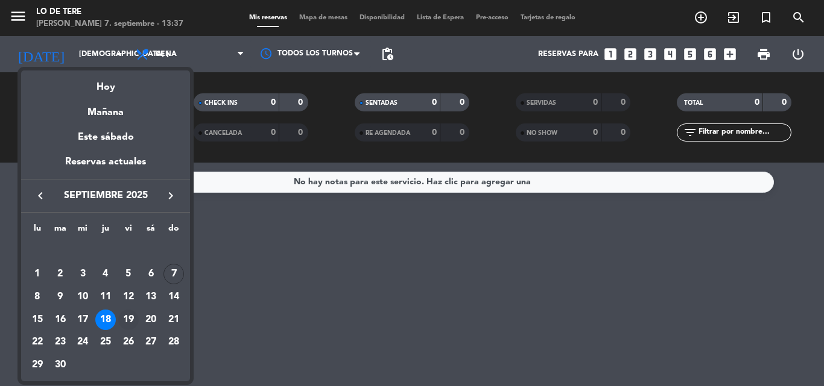
click at [132, 316] on div "19" at bounding box center [128, 320] width 20 height 20
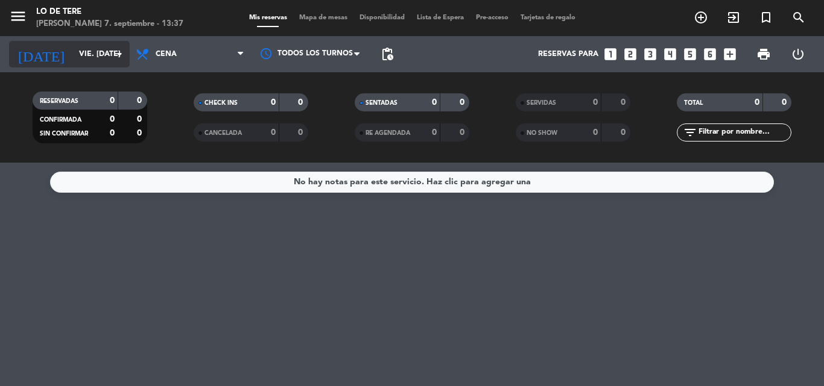
click at [124, 61] on icon "arrow_drop_down" at bounding box center [119, 54] width 14 height 14
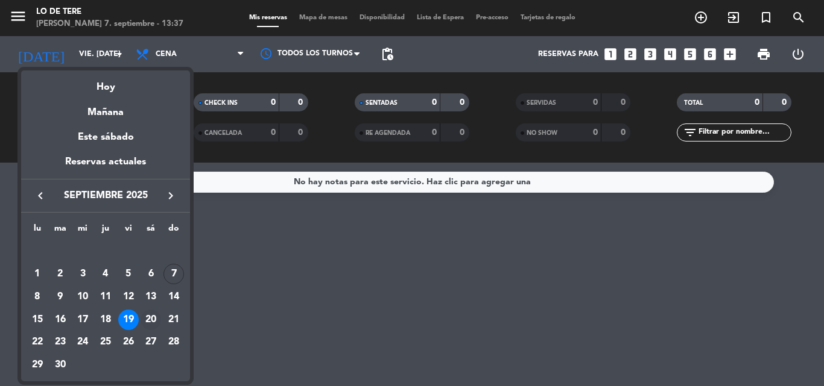
click at [151, 321] on div "20" at bounding box center [150, 320] width 20 height 20
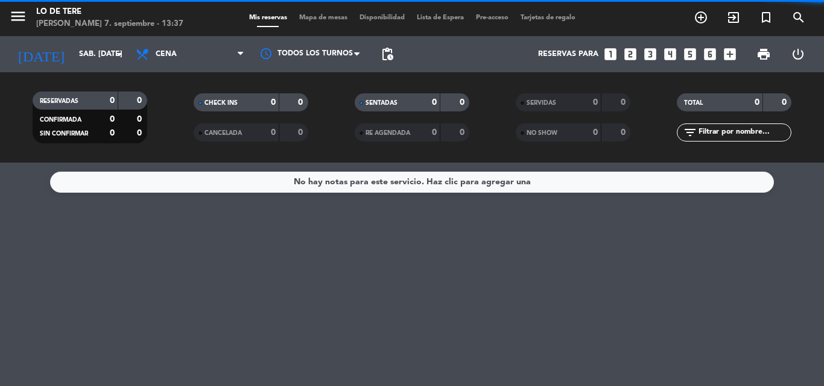
click at [183, 55] on span "Cena" at bounding box center [190, 54] width 121 height 27
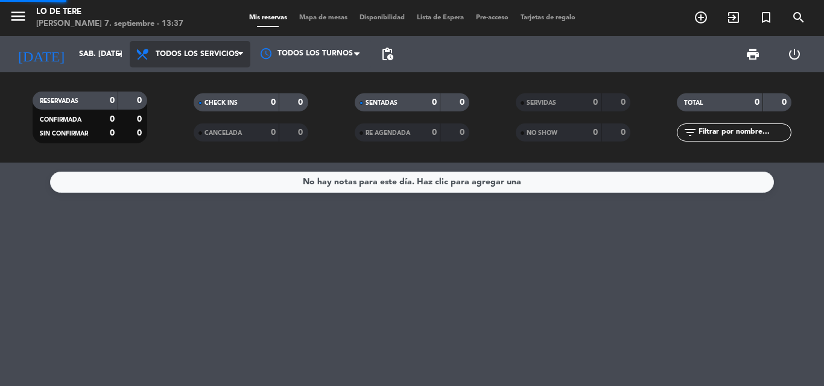
click at [187, 81] on div "menu Lo de Tere [PERSON_NAME] 7. septiembre - 13:37 Mis reservas Mapa de mesas …" at bounding box center [412, 81] width 824 height 163
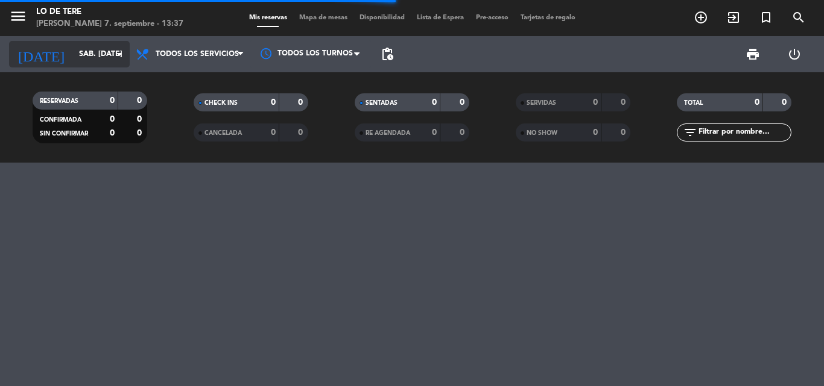
click at [112, 63] on input "sáb. [DATE]" at bounding box center [124, 54] width 102 height 20
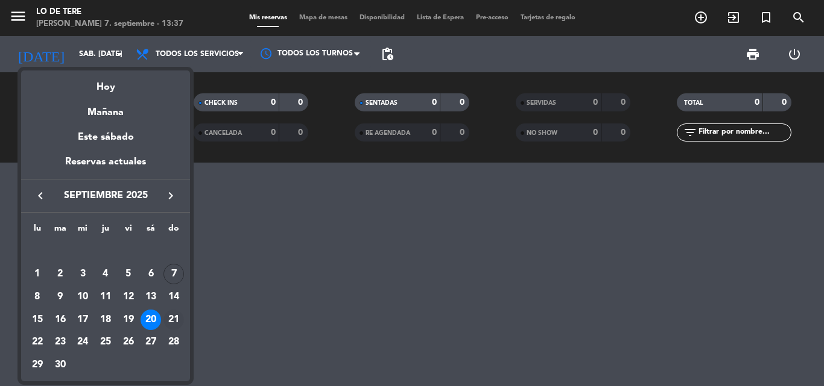
click at [182, 322] on div "21" at bounding box center [173, 320] width 20 height 20
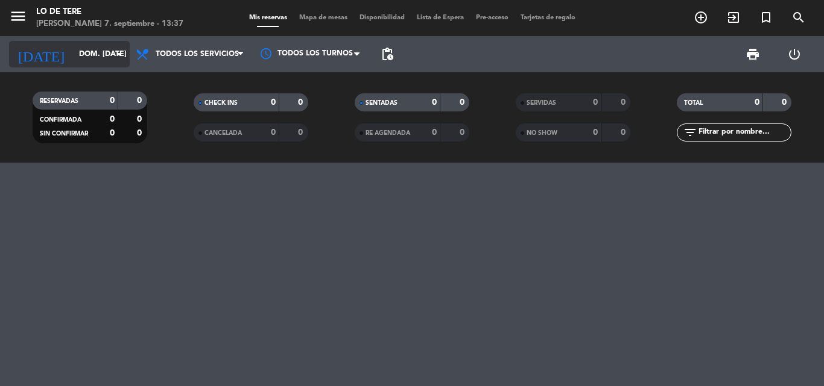
click at [113, 52] on icon "arrow_drop_down" at bounding box center [119, 54] width 14 height 14
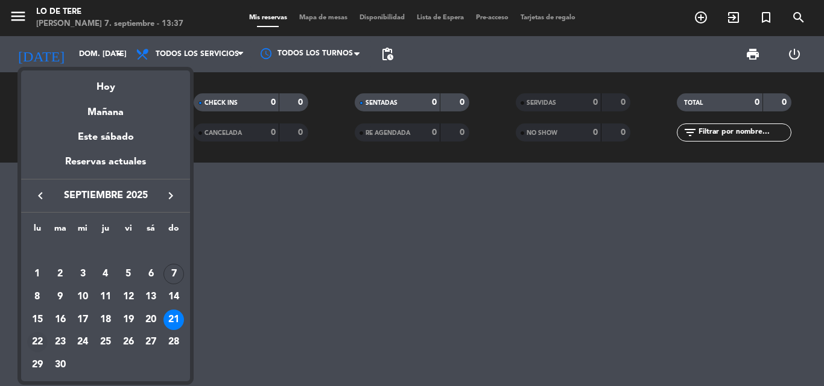
click at [36, 343] on div "22" at bounding box center [37, 342] width 20 height 20
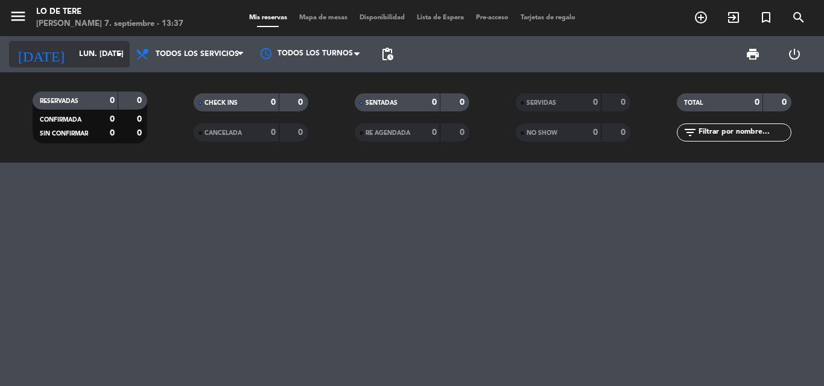
click at [100, 56] on input "lun. [DATE]" at bounding box center [124, 54] width 102 height 20
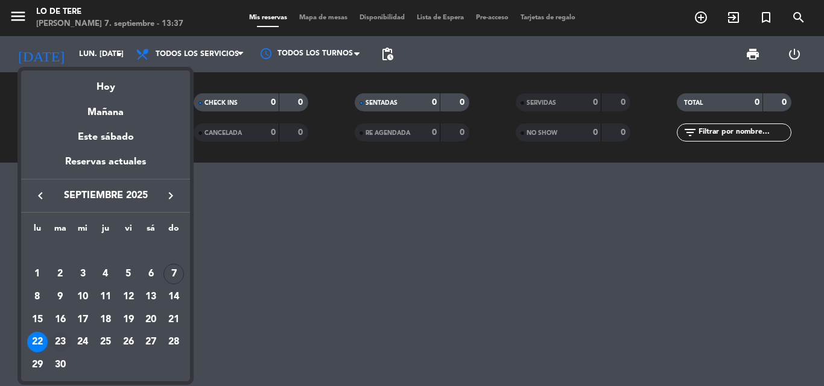
click at [66, 341] on div "23" at bounding box center [60, 342] width 20 height 20
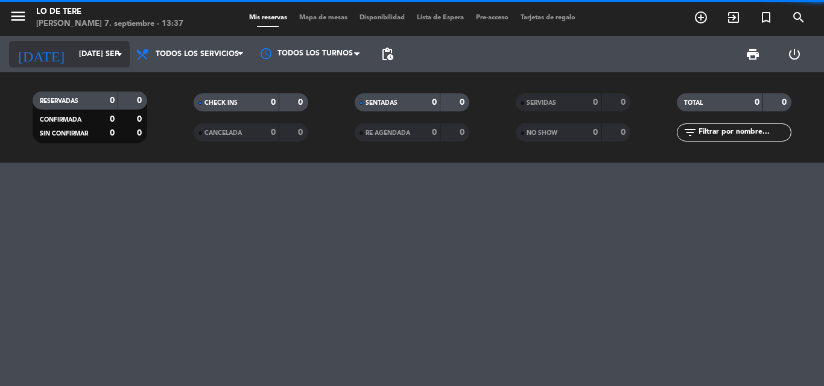
click at [113, 54] on icon "arrow_drop_down" at bounding box center [119, 54] width 14 height 14
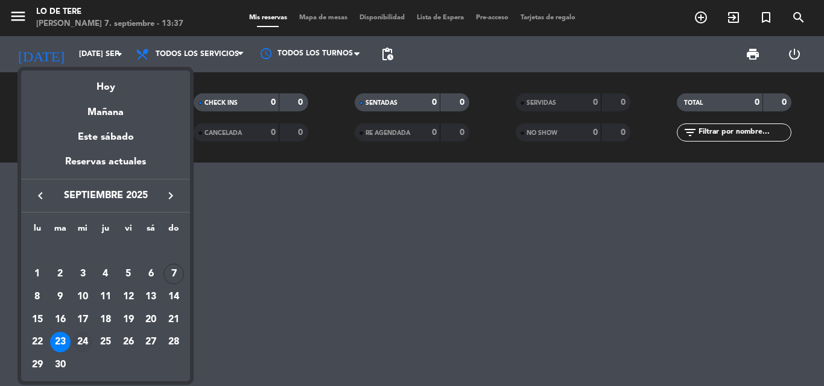
click at [90, 344] on div "24" at bounding box center [82, 342] width 20 height 20
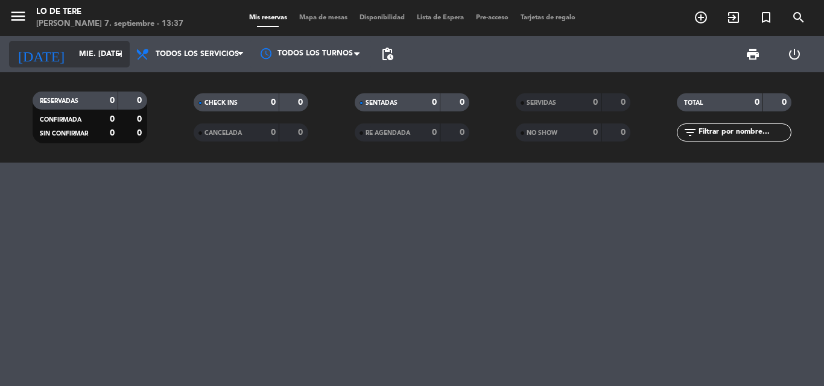
click at [118, 60] on icon "arrow_drop_down" at bounding box center [119, 54] width 14 height 14
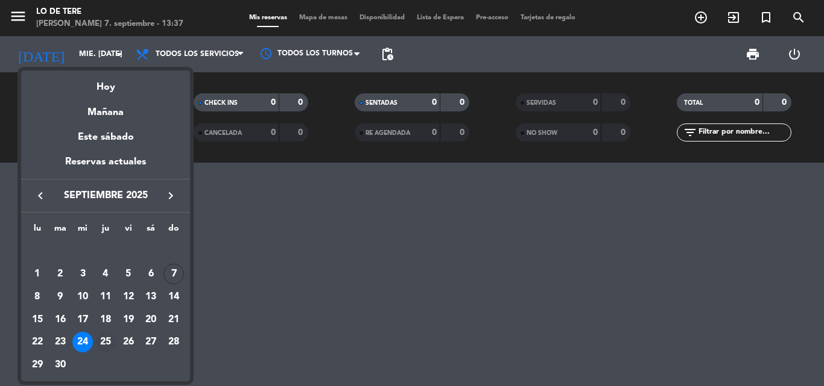
click at [106, 344] on div "25" at bounding box center [105, 342] width 20 height 20
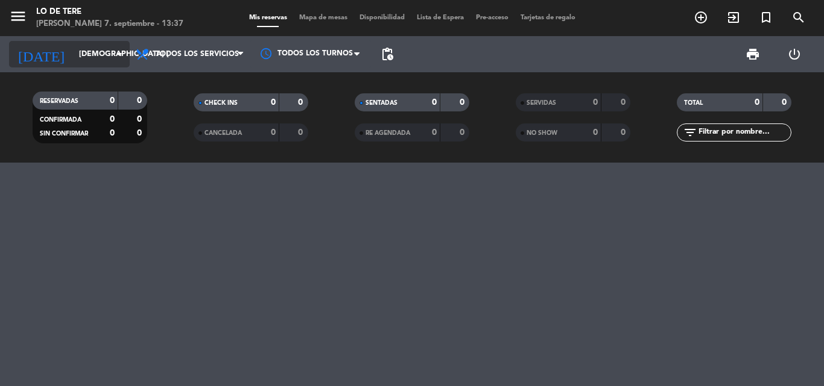
click at [122, 55] on icon "arrow_drop_down" at bounding box center [119, 54] width 14 height 14
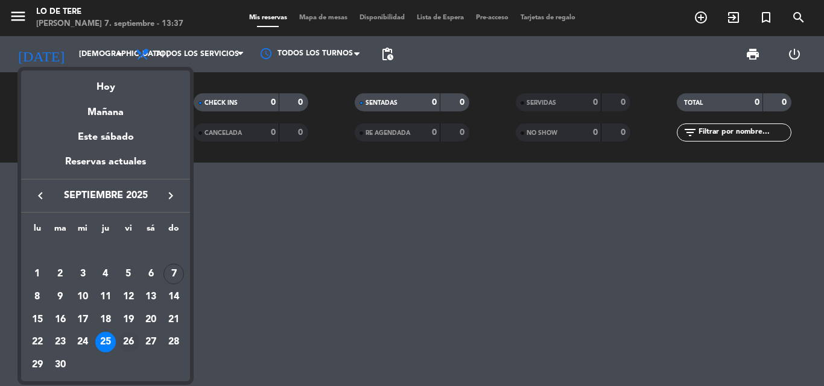
click at [127, 341] on div "26" at bounding box center [128, 342] width 20 height 20
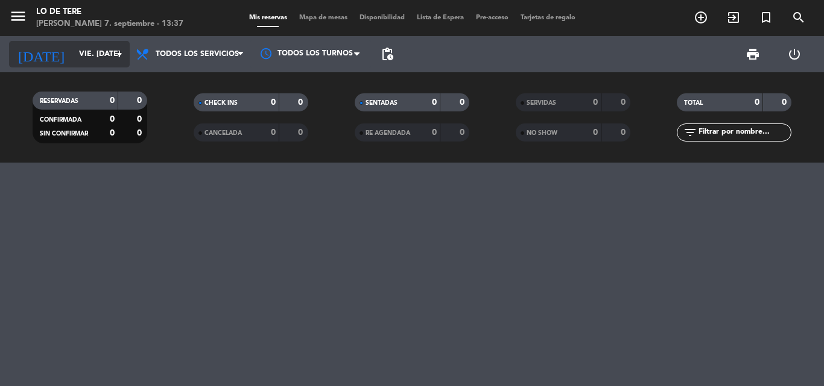
click at [108, 51] on input "vie. [DATE]" at bounding box center [124, 54] width 102 height 20
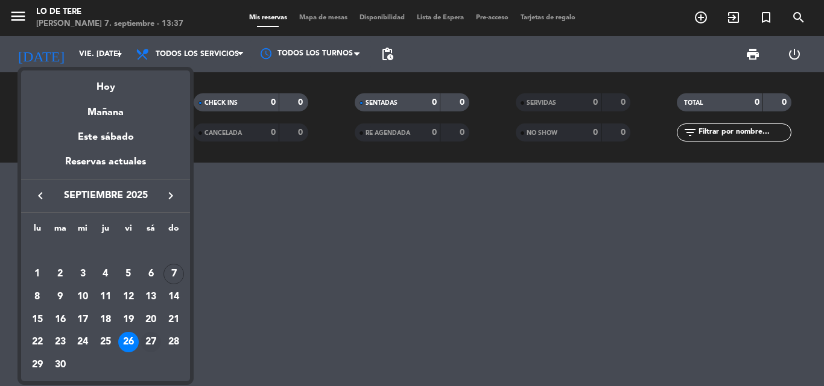
click at [157, 344] on div "27" at bounding box center [150, 342] width 20 height 20
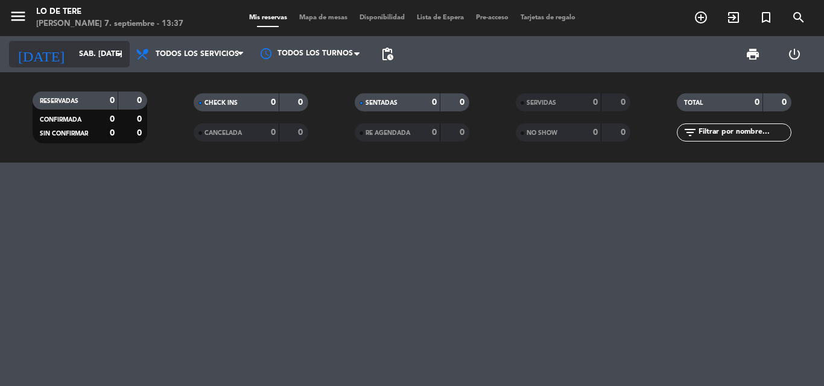
click at [118, 55] on icon "arrow_drop_down" at bounding box center [119, 54] width 14 height 14
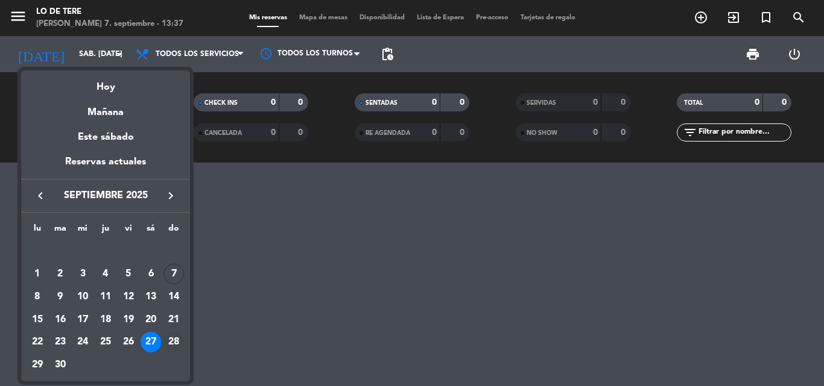
click at [178, 343] on div "28" at bounding box center [173, 342] width 20 height 20
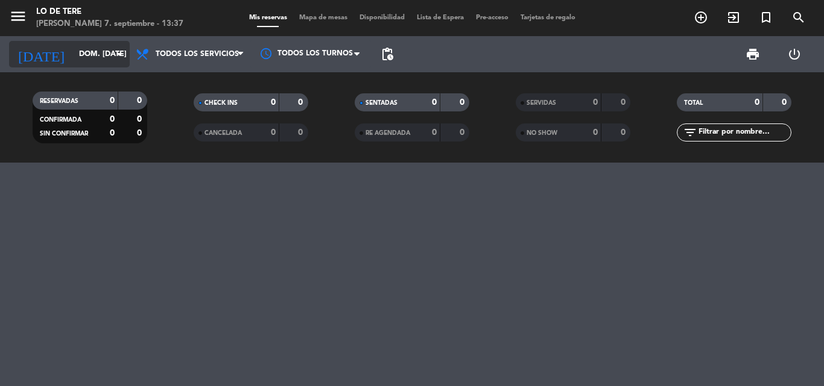
click at [125, 52] on icon "arrow_drop_down" at bounding box center [119, 54] width 14 height 14
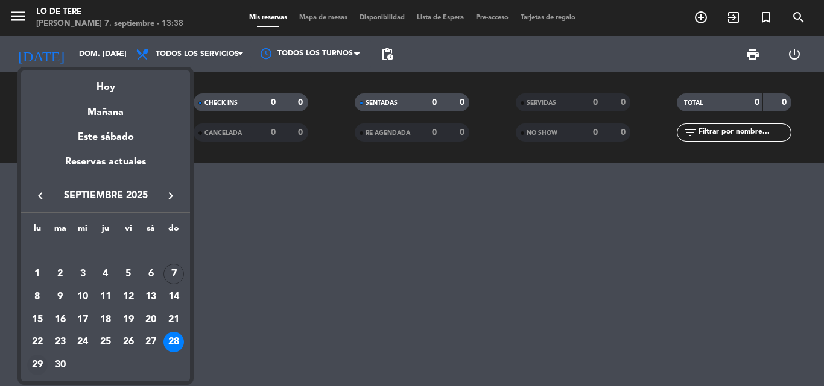
click at [40, 362] on div "29" at bounding box center [37, 365] width 20 height 20
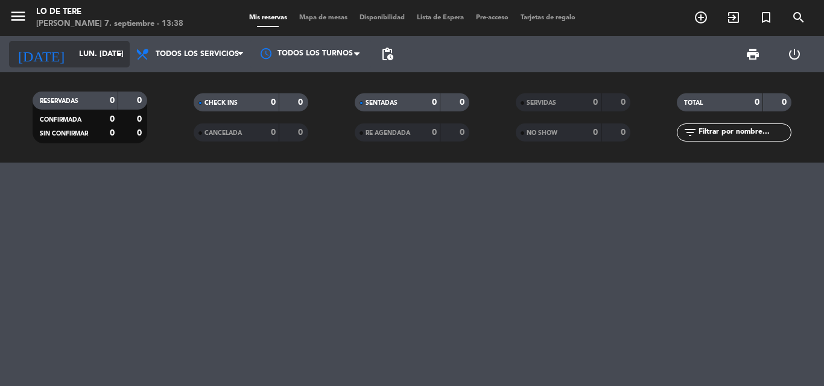
click at [119, 57] on icon "arrow_drop_down" at bounding box center [119, 54] width 14 height 14
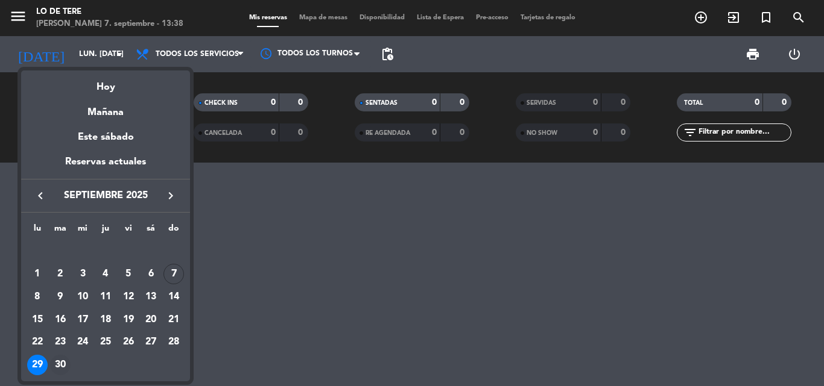
click at [56, 369] on div "30" at bounding box center [60, 365] width 20 height 20
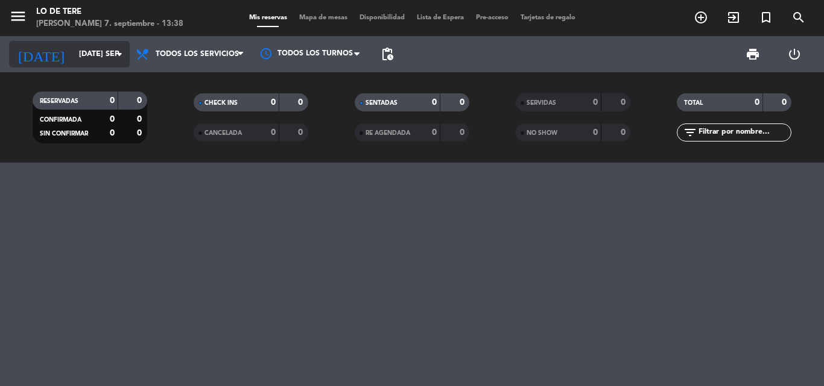
click at [124, 54] on icon "arrow_drop_down" at bounding box center [119, 54] width 14 height 14
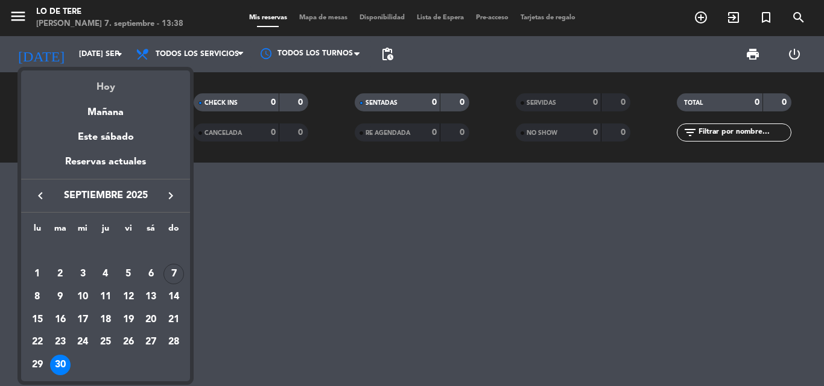
click at [126, 81] on div "Hoy" at bounding box center [105, 83] width 169 height 25
type input "dom. [DATE]"
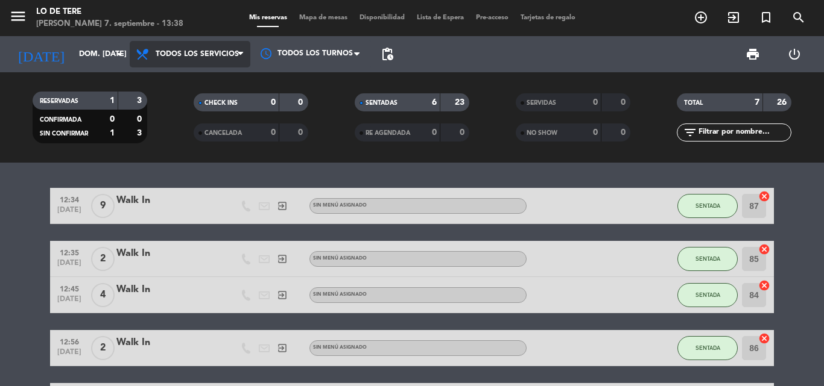
click at [246, 49] on span at bounding box center [244, 54] width 12 height 11
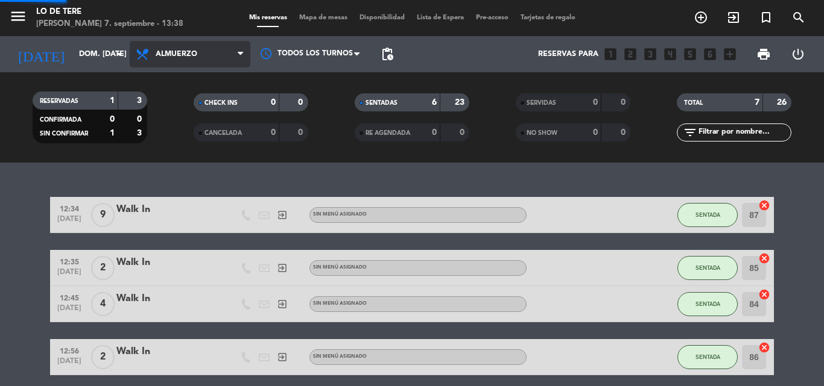
click at [224, 103] on div "menu Lo de Tere [PERSON_NAME] 7. septiembre - 13:38 Mis reservas Mapa de mesas …" at bounding box center [412, 81] width 824 height 163
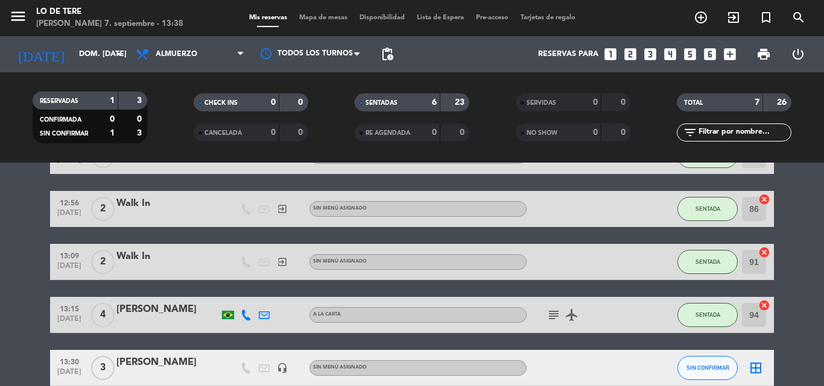
scroll to position [230, 0]
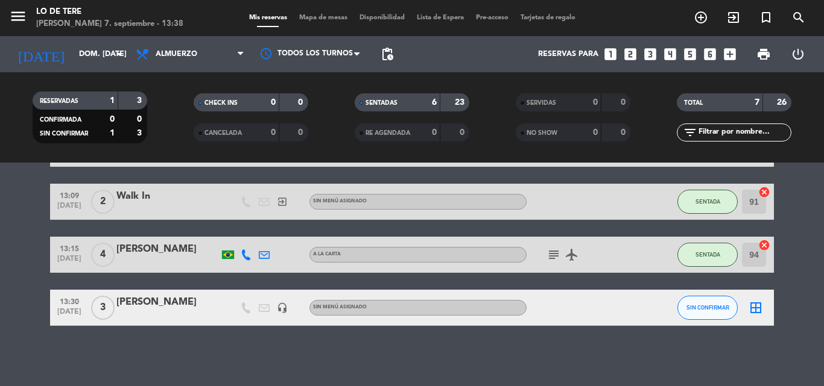
click at [104, 309] on span "3" at bounding box center [103, 308] width 24 height 24
click at [130, 300] on div "[PERSON_NAME]" at bounding box center [167, 303] width 102 height 16
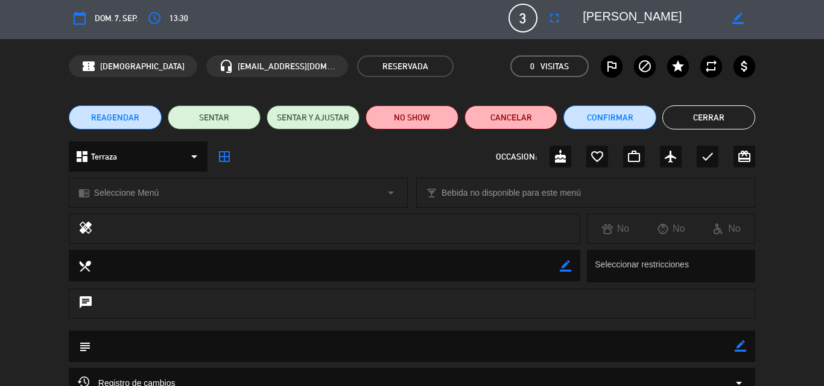
scroll to position [0, 0]
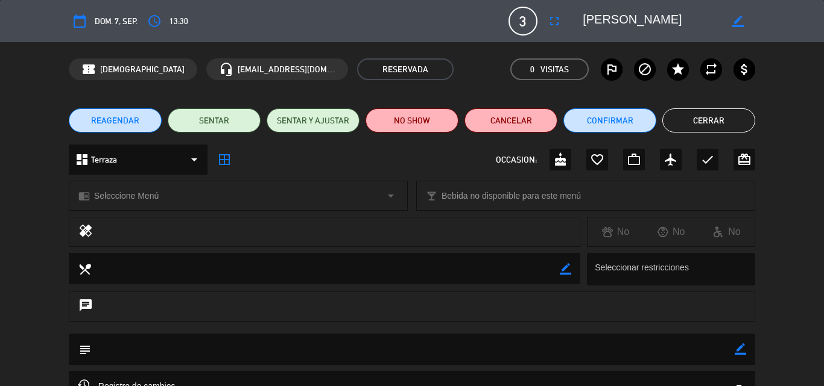
click at [530, 20] on span "3" at bounding box center [522, 21] width 29 height 29
click at [521, 21] on span "3" at bounding box center [522, 21] width 29 height 29
click at [556, 24] on icon "fullscreen" at bounding box center [554, 21] width 14 height 14
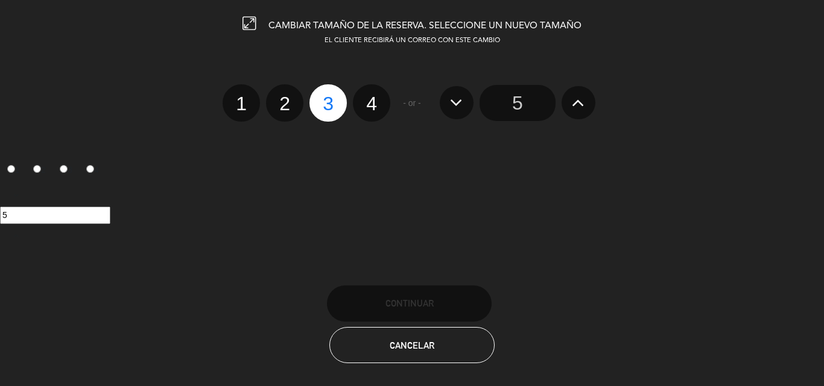
click at [278, 97] on label "2" at bounding box center [284, 102] width 37 height 37
click at [279, 97] on input "2" at bounding box center [283, 93] width 8 height 8
radio input "true"
radio input "false"
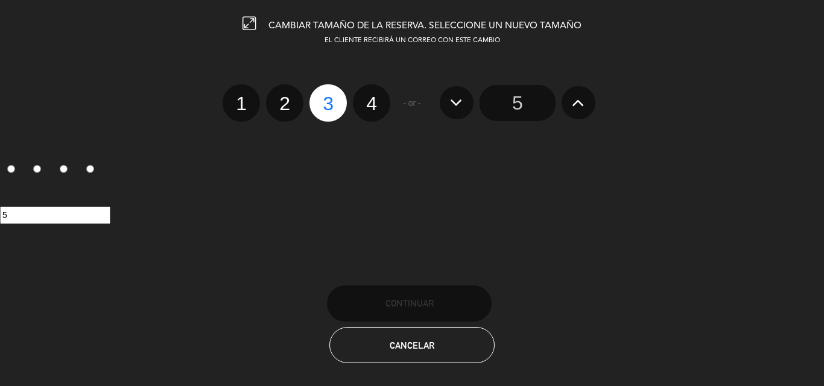
radio input "false"
radio input "true"
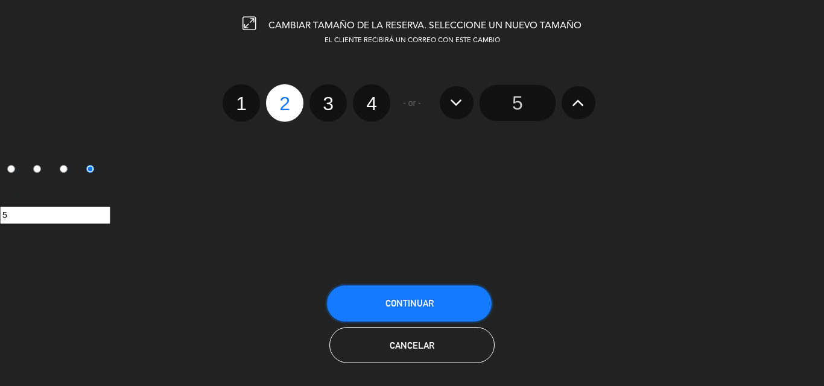
click at [419, 298] on span "Continuar" at bounding box center [409, 303] width 48 height 10
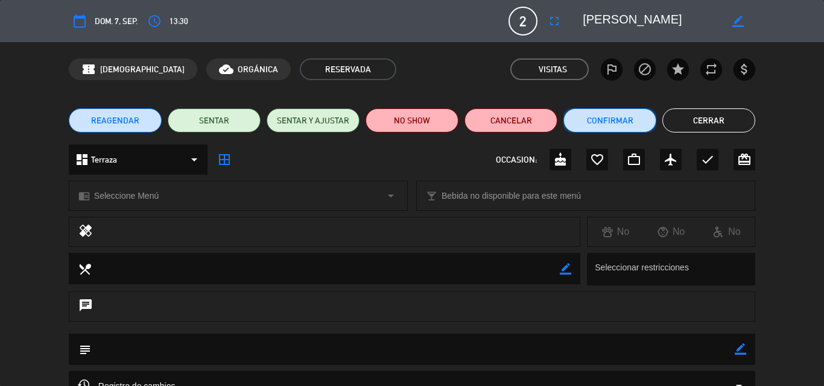
click at [591, 121] on button "Confirmar" at bounding box center [609, 121] width 93 height 24
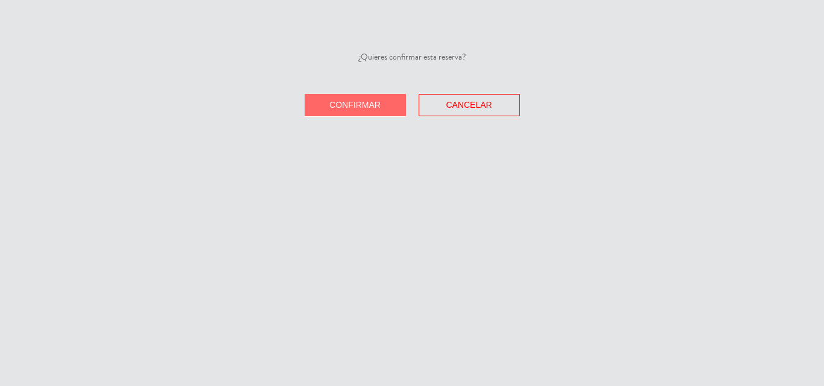
click at [374, 99] on button "Confirmar" at bounding box center [354, 105] width 101 height 22
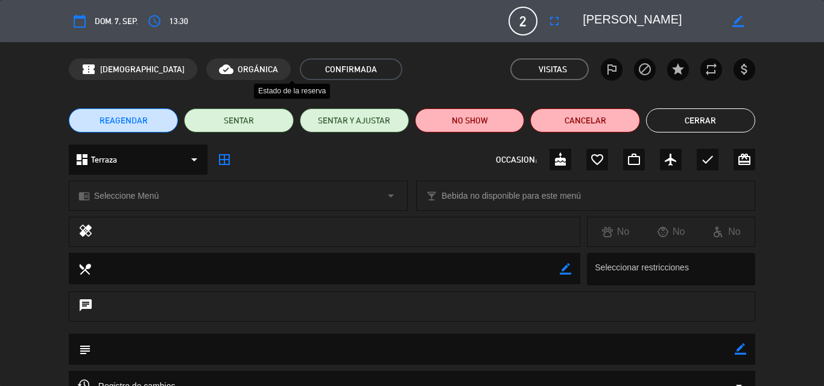
click at [300, 66] on span "CONFIRMADA" at bounding box center [351, 69] width 102 height 22
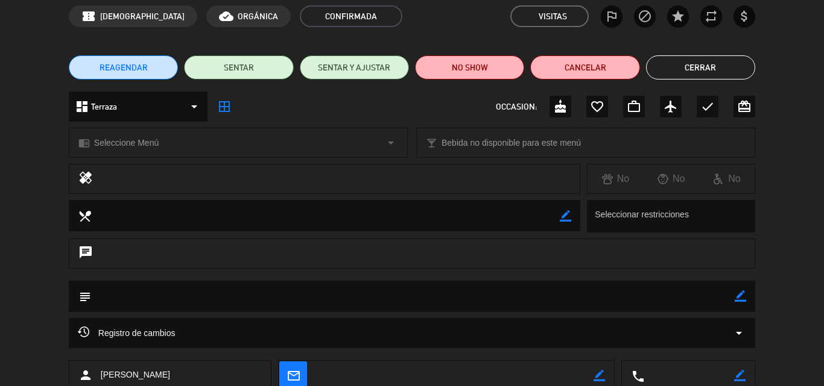
scroll to position [10, 0]
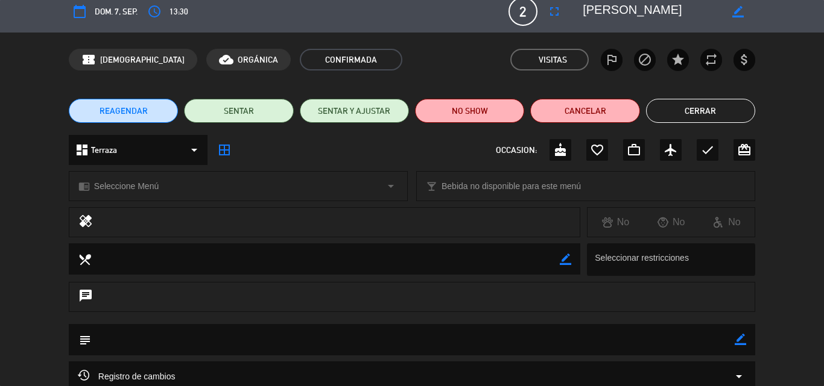
type input "[EMAIL_ADDRESS][DOMAIN_NAME]"
click at [676, 108] on button "Cerrar" at bounding box center [700, 111] width 109 height 24
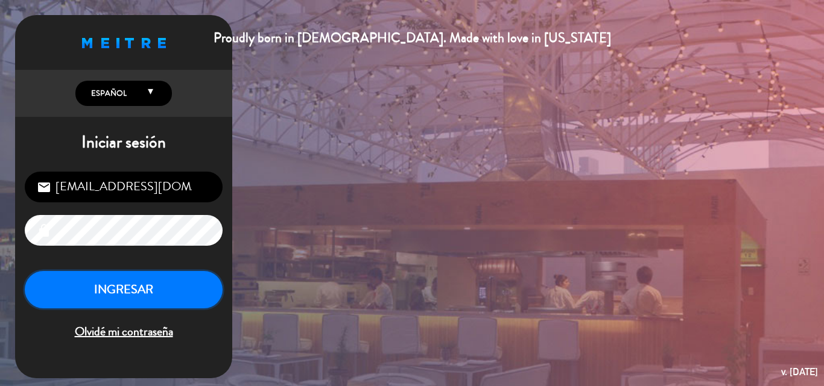
click at [192, 272] on button "INGRESAR" at bounding box center [124, 290] width 198 height 38
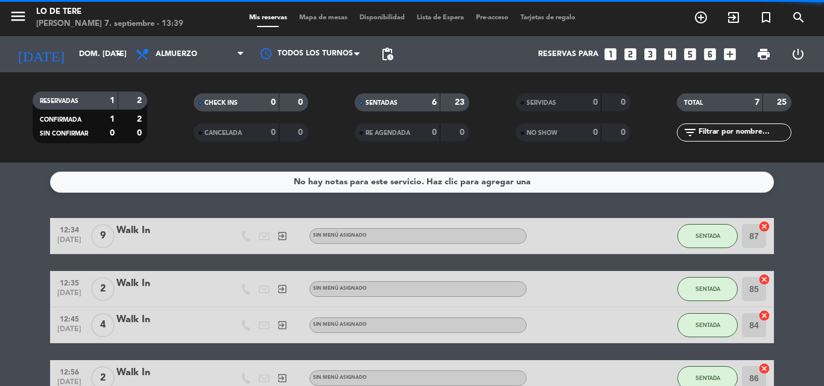
scroll to position [230, 0]
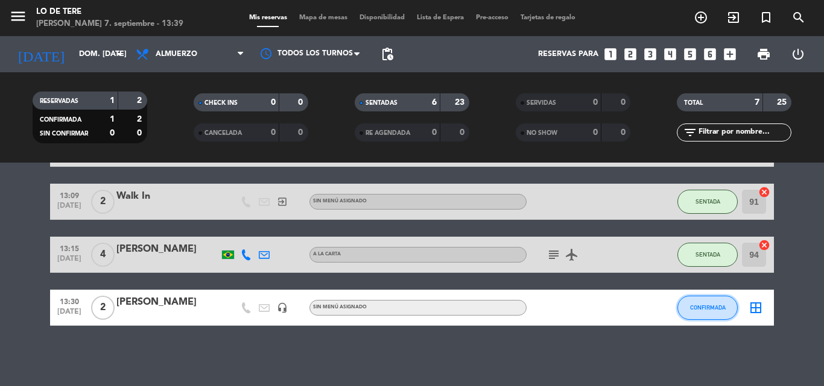
click at [713, 315] on button "CONFIRMADA" at bounding box center [707, 308] width 60 height 24
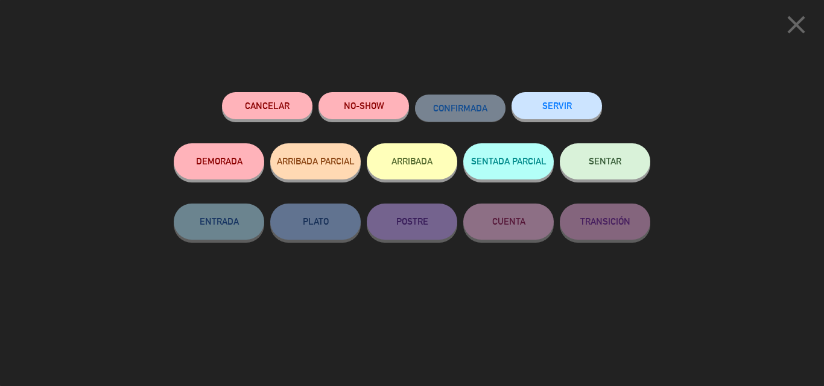
click at [613, 154] on button "SENTAR" at bounding box center [605, 161] width 90 height 36
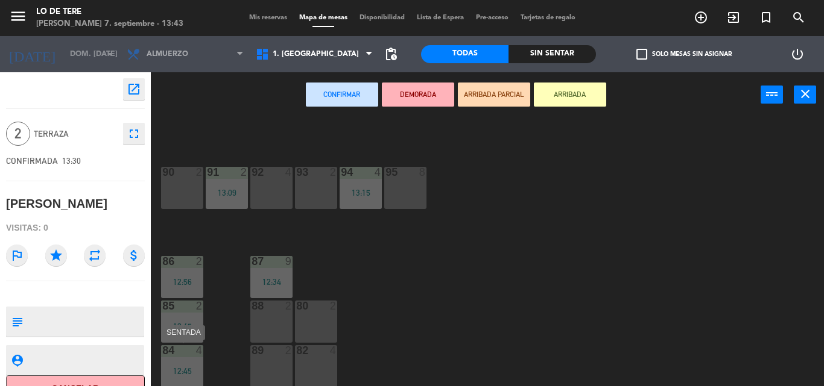
scroll to position [17, 0]
click at [304, 363] on div "82 4" at bounding box center [316, 365] width 42 height 42
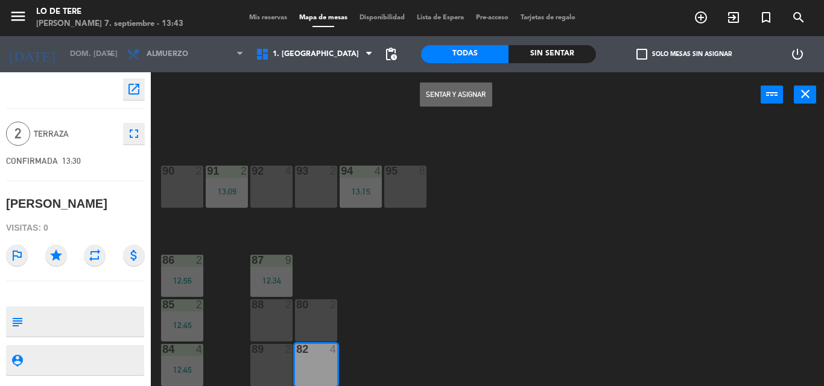
click at [459, 98] on button "Sentar y Asignar" at bounding box center [456, 95] width 72 height 24
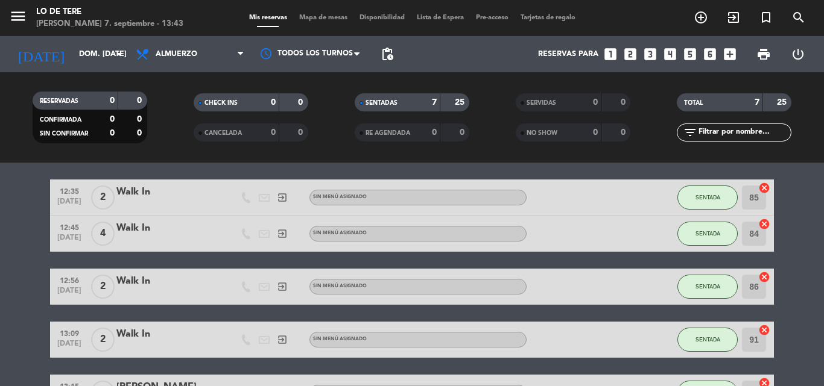
scroll to position [121, 0]
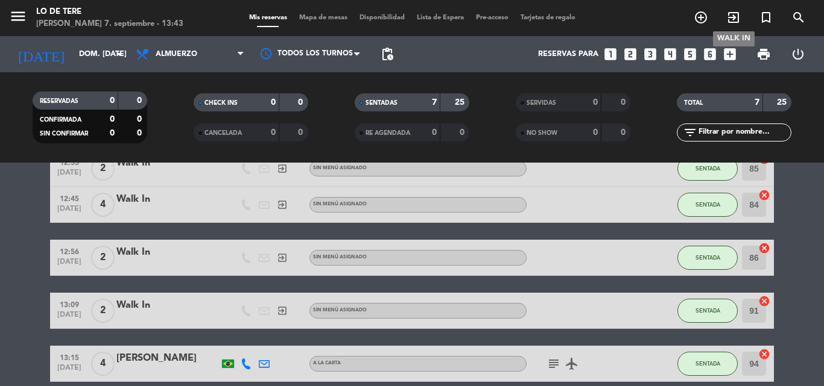
click at [737, 13] on icon "exit_to_app" at bounding box center [733, 17] width 14 height 14
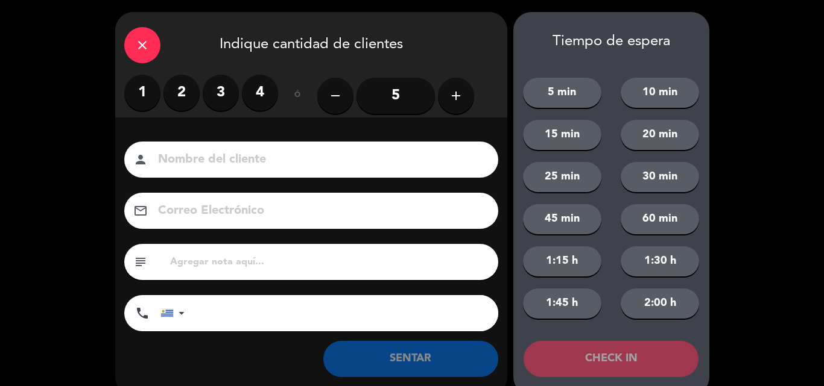
click at [168, 85] on label "2" at bounding box center [181, 93] width 36 height 36
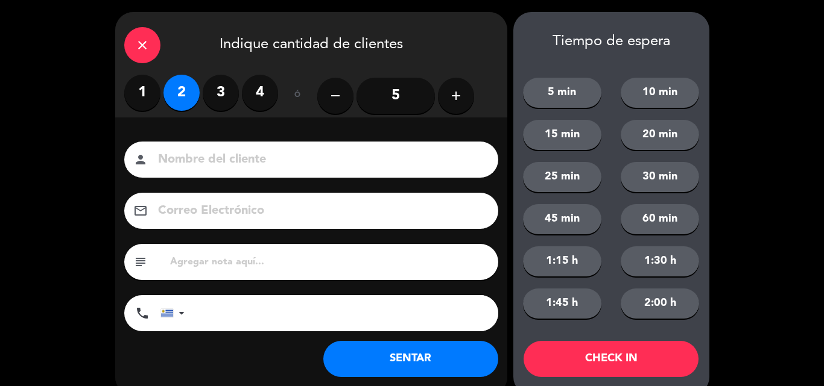
click at [443, 362] on button "SENTAR" at bounding box center [410, 359] width 175 height 36
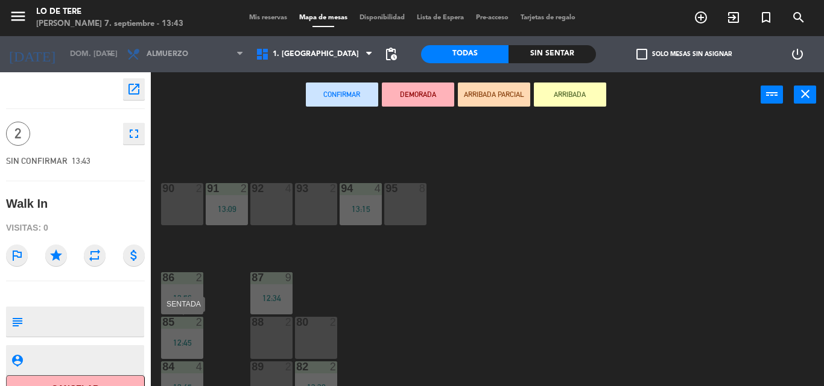
scroll to position [17, 0]
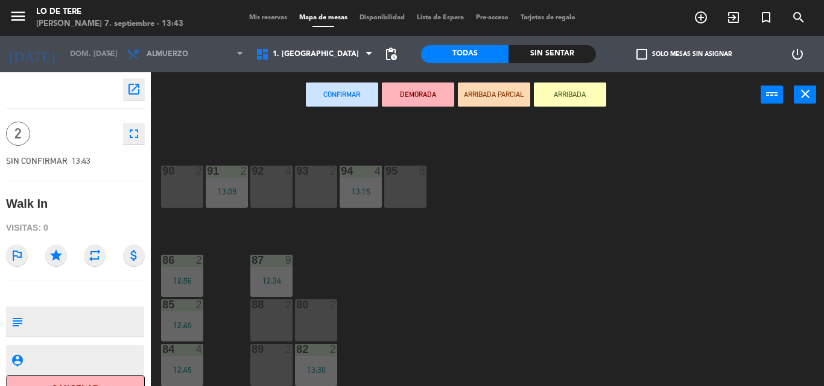
click at [180, 183] on div "90 2" at bounding box center [182, 187] width 42 height 42
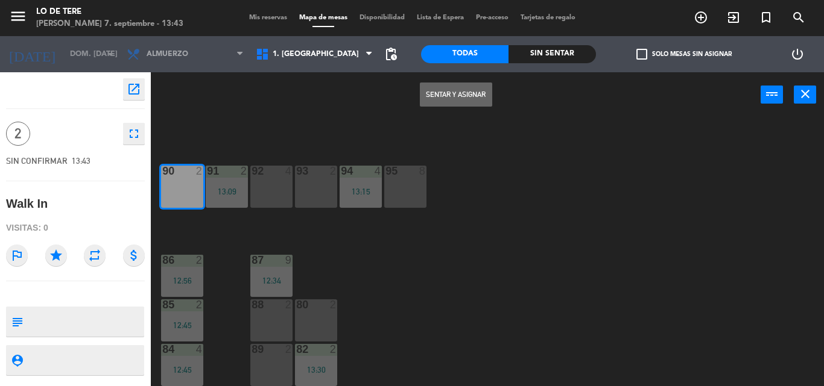
click at [439, 87] on button "Sentar y Asignar" at bounding box center [456, 95] width 72 height 24
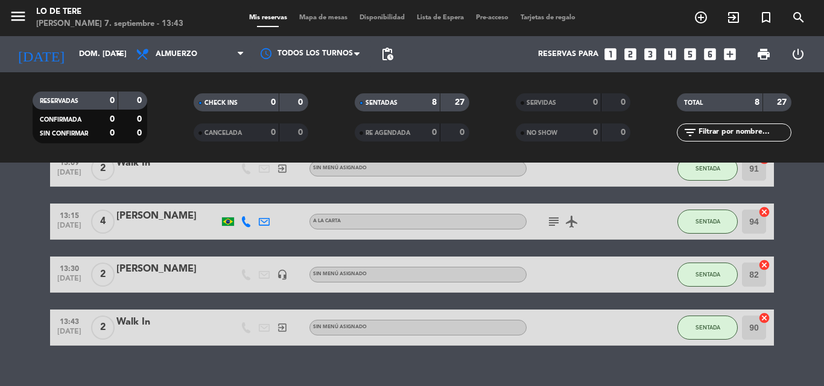
scroll to position [283, 0]
